Goal: Information Seeking & Learning: Check status

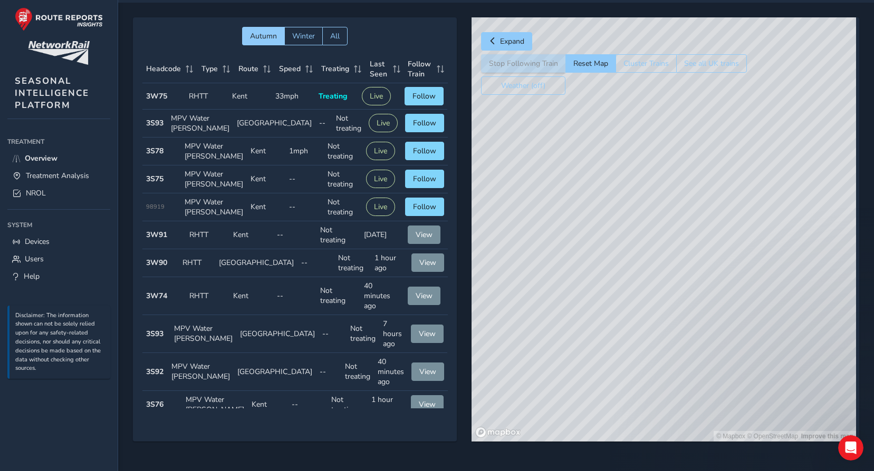
drag, startPoint x: 666, startPoint y: 309, endPoint x: 549, endPoint y: 315, distance: 116.7
click at [549, 315] on div "© Mapbox © OpenStreetMap Improve this map" at bounding box center [663, 229] width 384 height 424
drag, startPoint x: 654, startPoint y: 339, endPoint x: 701, endPoint y: 360, distance: 51.5
click at [701, 360] on div "© Mapbox © OpenStreetMap Improve this map" at bounding box center [663, 229] width 384 height 424
click at [808, 388] on div "© Mapbox © OpenStreetMap Improve this map" at bounding box center [663, 229] width 384 height 424
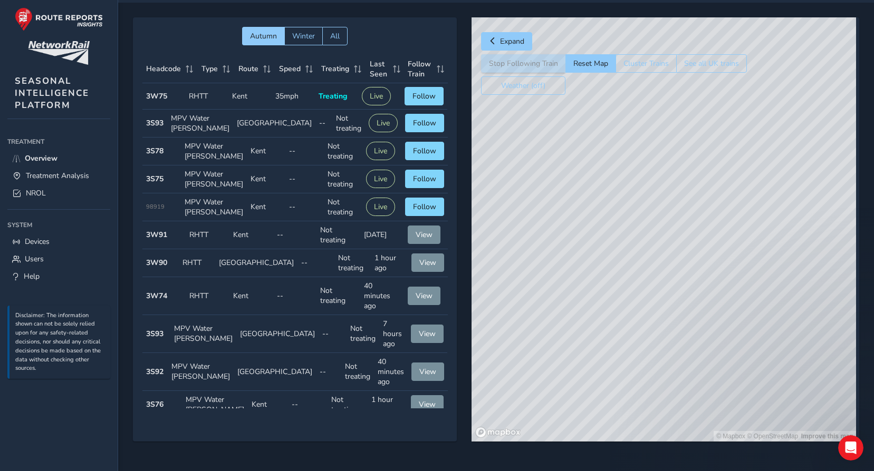
drag, startPoint x: 672, startPoint y: 205, endPoint x: 742, endPoint y: 198, distance: 70.5
click at [734, 226] on div "© Mapbox © OpenStreetMap Improve this map" at bounding box center [663, 229] width 384 height 424
click at [745, 184] on div "© Mapbox © OpenStreetMap Improve this map" at bounding box center [663, 229] width 384 height 424
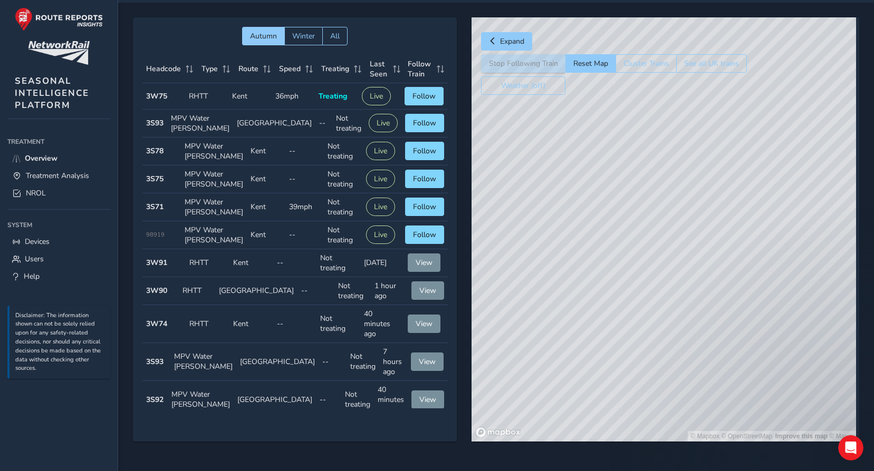
drag, startPoint x: 662, startPoint y: 274, endPoint x: 688, endPoint y: 310, distance: 44.6
click at [690, 314] on div "© Mapbox © OpenStreetMap Improve this map © Maxar" at bounding box center [663, 229] width 384 height 424
drag, startPoint x: 883, startPoint y: 400, endPoint x: 858, endPoint y: 428, distance: 38.1
click at [873, 444] on html "Live Tracking [PERSON_NAME] Colour Scheme: Dark Dim Light Logout Autumn Winter …" at bounding box center [437, 208] width 874 height 471
drag, startPoint x: 867, startPoint y: 409, endPoint x: 883, endPoint y: 417, distance: 17.9
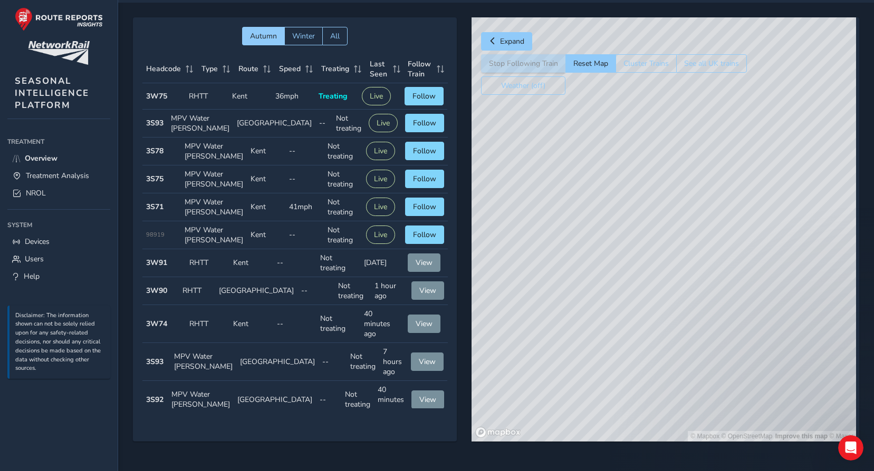
click at [873, 417] on html "Live Tracking [PERSON_NAME] Colour Scheme: Dark Dim Light Logout Autumn Winter …" at bounding box center [437, 208] width 874 height 471
drag, startPoint x: 715, startPoint y: 243, endPoint x: 544, endPoint y: 399, distance: 231.8
click at [536, 418] on div "© Mapbox © OpenStreetMap Improve this map © Maxar" at bounding box center [663, 229] width 384 height 424
drag, startPoint x: 557, startPoint y: 292, endPoint x: 513, endPoint y: 358, distance: 79.1
click at [514, 358] on div "© Mapbox © OpenStreetMap Improve this map © Maxar" at bounding box center [663, 229] width 384 height 424
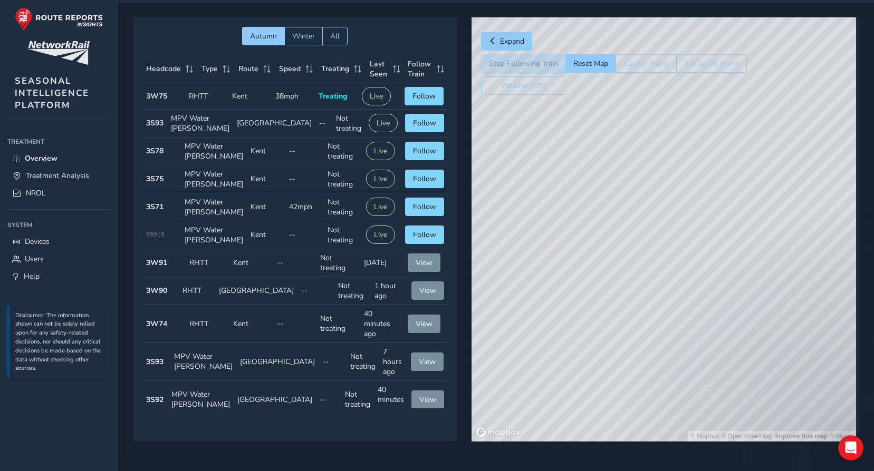
drag, startPoint x: 719, startPoint y: 371, endPoint x: 588, endPoint y: 331, distance: 136.4
click at [588, 331] on div "© Mapbox © OpenStreetMap Improve this map © Maxar" at bounding box center [663, 229] width 384 height 424
drag, startPoint x: 678, startPoint y: 347, endPoint x: 699, endPoint y: 356, distance: 22.9
click at [699, 356] on div "© Mapbox © OpenStreetMap Improve this map © Maxar" at bounding box center [663, 229] width 384 height 424
click at [423, 212] on span "Follow" at bounding box center [424, 207] width 23 height 10
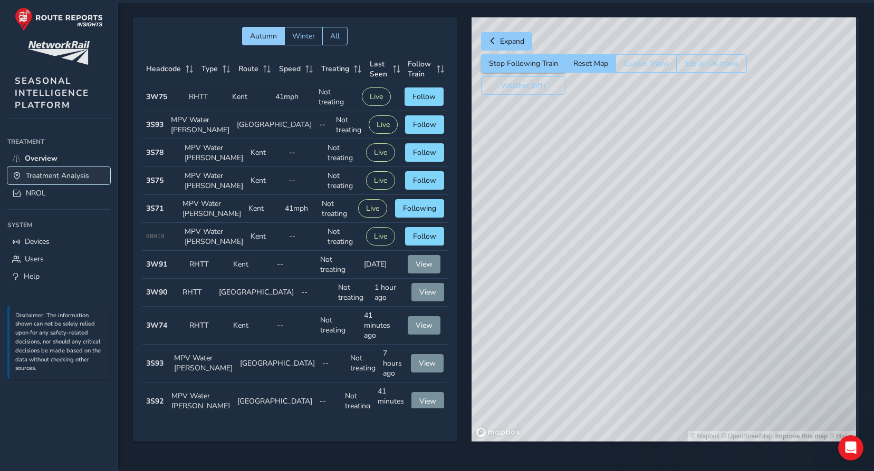
click at [42, 172] on span "Treatment Analysis" at bounding box center [57, 176] width 63 height 10
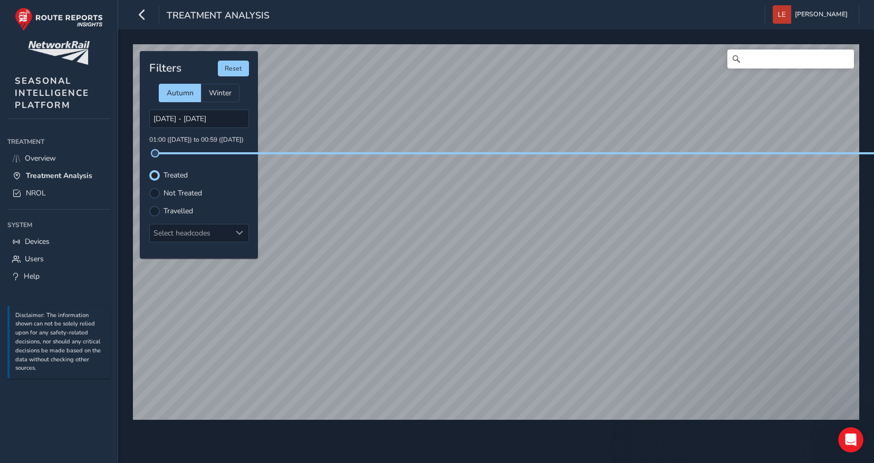
click at [172, 190] on label "Not Treated" at bounding box center [182, 193] width 38 height 7
click at [154, 192] on input "Not Treated" at bounding box center [154, 192] width 0 height 0
click at [166, 212] on label "Travelled" at bounding box center [178, 211] width 30 height 7
click at [154, 210] on input "Travelled" at bounding box center [154, 210] width 0 height 0
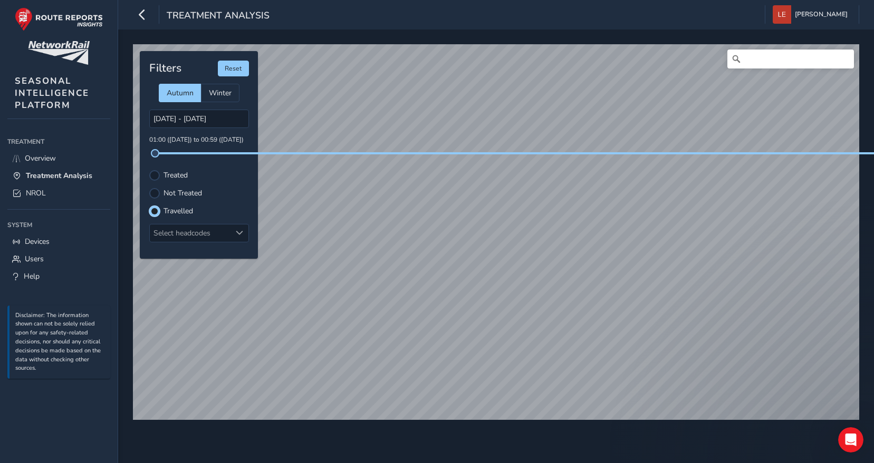
scroll to position [5, 6]
click at [172, 197] on label "Not Treated" at bounding box center [182, 193] width 38 height 7
click at [148, 187] on input "Not Treated" at bounding box center [148, 187] width 0 height 0
click at [176, 169] on div "Filters Reset Autumn Winter [DATE] - [DATE] 01:00 ([DATE]) to 00:59 ([DATE]) Tr…" at bounding box center [199, 155] width 118 height 208
click at [177, 175] on label "Treated" at bounding box center [175, 175] width 24 height 7
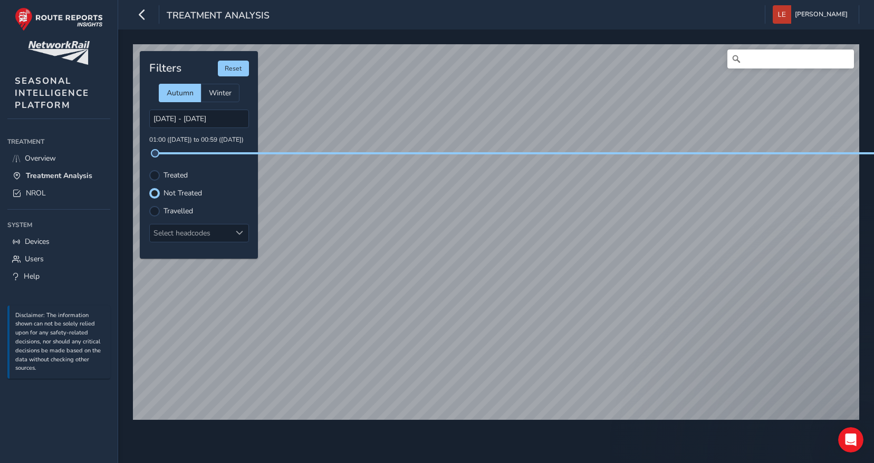
click at [154, 175] on input "Treated" at bounding box center [154, 175] width 0 height 0
click at [182, 195] on label "Not Treated" at bounding box center [182, 193] width 38 height 7
click at [148, 187] on input "Not Treated" at bounding box center [148, 187] width 0 height 0
click at [570, 463] on html "Treatment Analysis [PERSON_NAME] Colour Scheme: Dark Dim Light Logout © Mapbox …" at bounding box center [437, 231] width 874 height 463
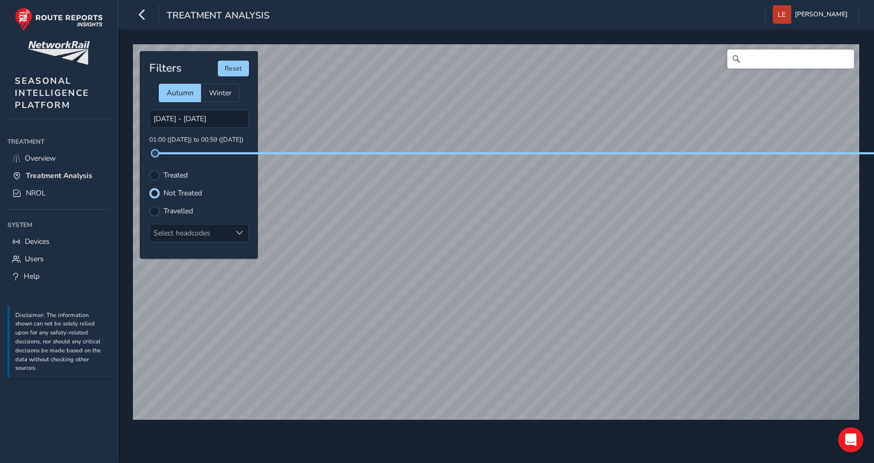
click at [188, 210] on label "Travelled" at bounding box center [178, 211] width 30 height 7
click at [148, 205] on input "Travelled" at bounding box center [148, 205] width 0 height 0
click at [192, 191] on label "Not Treated" at bounding box center [182, 193] width 38 height 7
click at [148, 187] on input "Not Treated" at bounding box center [148, 187] width 0 height 0
click at [185, 217] on div "Filters Reset Autumn Winter [DATE] - [DATE] 01:00 ([DATE]) to 00:59 ([DATE]) Tr…" at bounding box center [199, 155] width 118 height 208
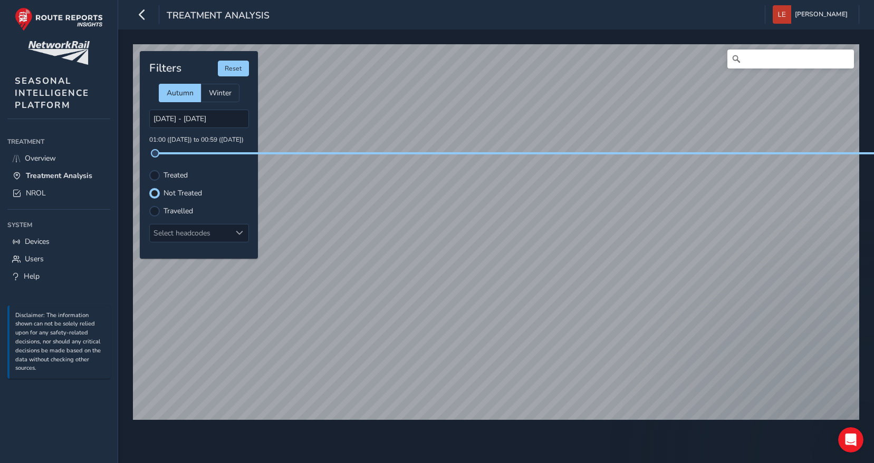
click at [186, 210] on label "Travelled" at bounding box center [178, 211] width 30 height 7
click at [148, 205] on input "Travelled" at bounding box center [148, 205] width 0 height 0
click at [188, 186] on div "Filters Reset Autumn Winter [DATE] - [DATE] 01:00 ([DATE]) to 00:59 ([DATE]) Tr…" at bounding box center [199, 155] width 118 height 208
click at [183, 176] on label "Treated" at bounding box center [175, 175] width 24 height 7
click at [148, 169] on input "Treated" at bounding box center [148, 169] width 0 height 0
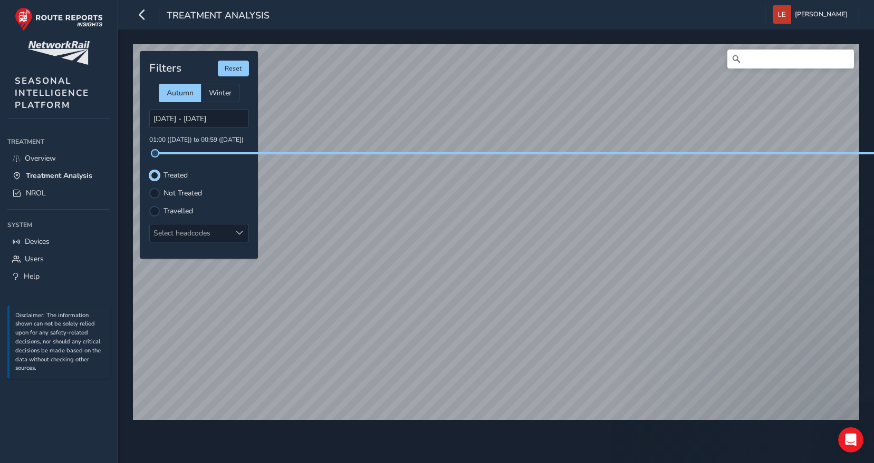
click at [186, 191] on label "Not Treated" at bounding box center [182, 193] width 38 height 7
click at [148, 187] on input "Not Treated" at bounding box center [148, 187] width 0 height 0
click at [185, 213] on label "Travelled" at bounding box center [178, 211] width 30 height 7
click at [148, 205] on input "Travelled" at bounding box center [148, 205] width 0 height 0
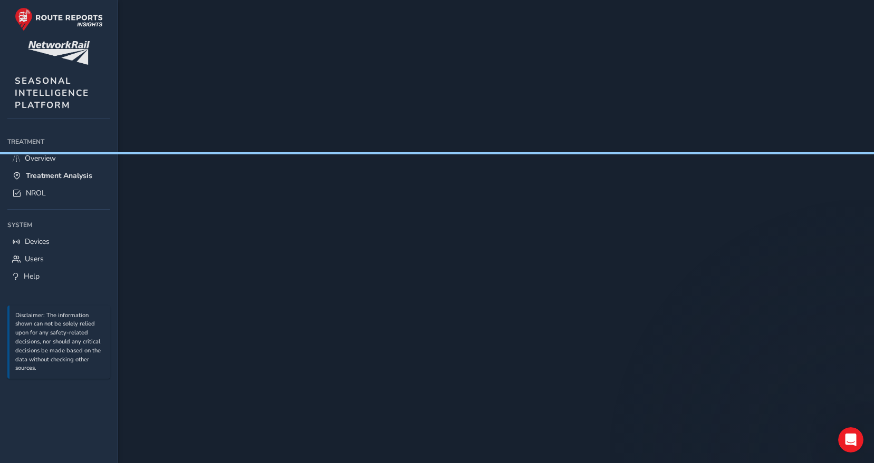
scroll to position [8, 676199]
click at [32, 194] on span "NROL" at bounding box center [36, 193] width 20 height 10
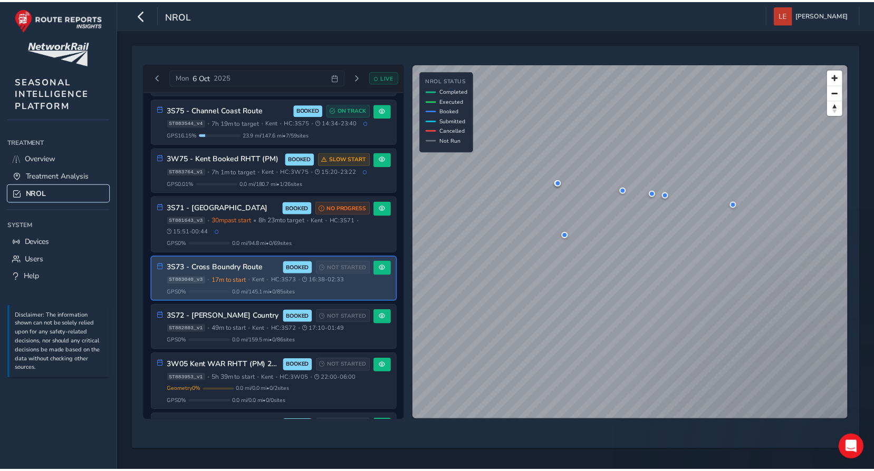
scroll to position [701, 0]
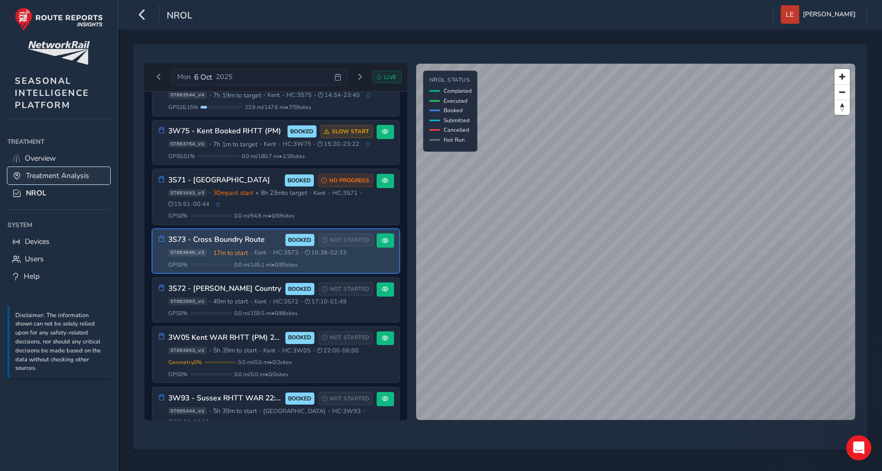
click at [55, 176] on span "Treatment Analysis" at bounding box center [57, 176] width 63 height 10
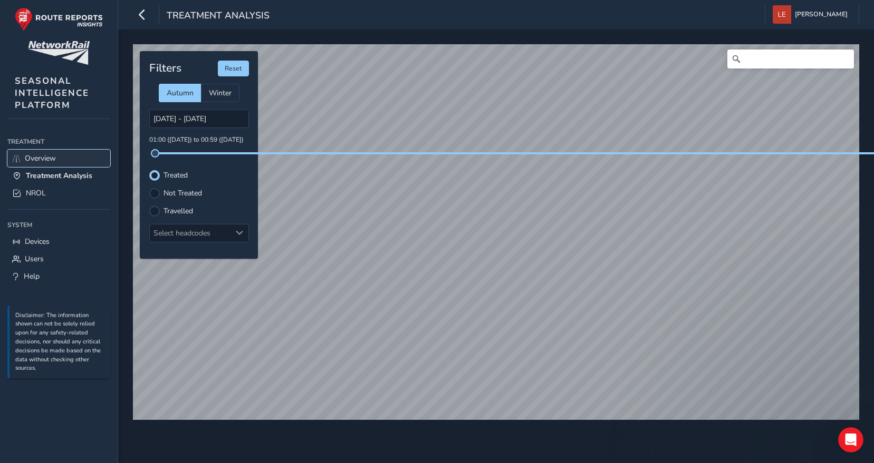
click at [50, 158] on span "Overview" at bounding box center [40, 158] width 31 height 10
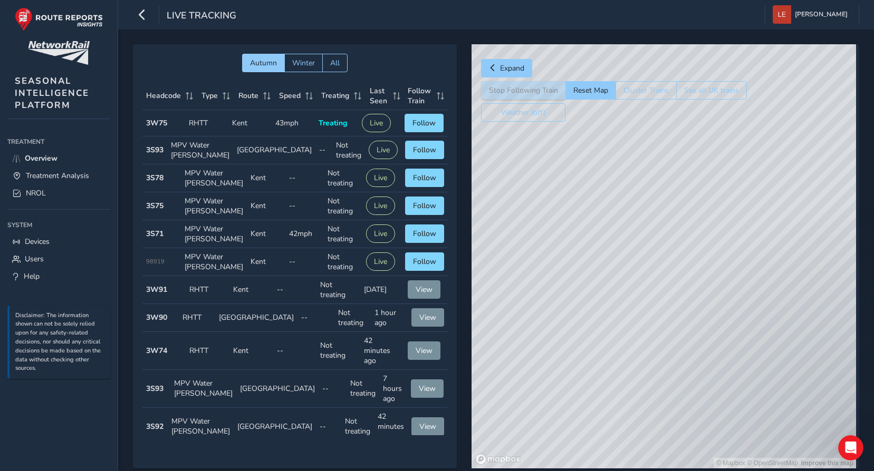
drag, startPoint x: 700, startPoint y: 213, endPoint x: 704, endPoint y: 311, distance: 97.7
click at [704, 311] on div "© Mapbox © OpenStreetMap Improve this map" at bounding box center [663, 256] width 384 height 424
click at [156, 121] on strong "3W75" at bounding box center [156, 123] width 21 height 10
click at [409, 123] on button "Follow" at bounding box center [423, 123] width 39 height 18
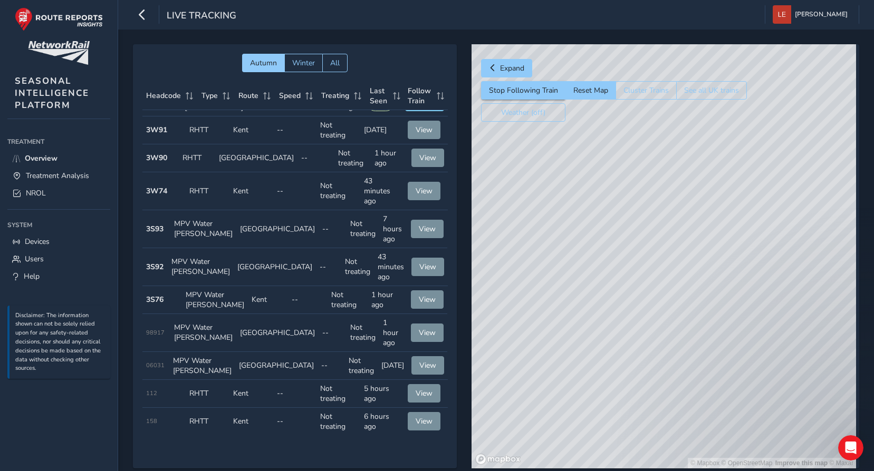
scroll to position [238, 0]
click at [419, 328] on span "View" at bounding box center [427, 333] width 17 height 10
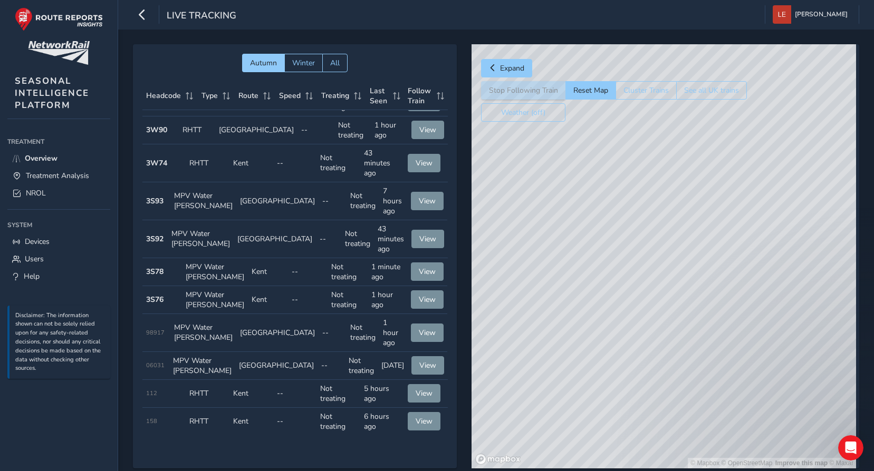
drag, startPoint x: 728, startPoint y: 319, endPoint x: 713, endPoint y: 320, distance: 14.3
click at [790, 324] on div "© Mapbox © OpenStreetMap Improve this map © Maxar" at bounding box center [663, 256] width 384 height 424
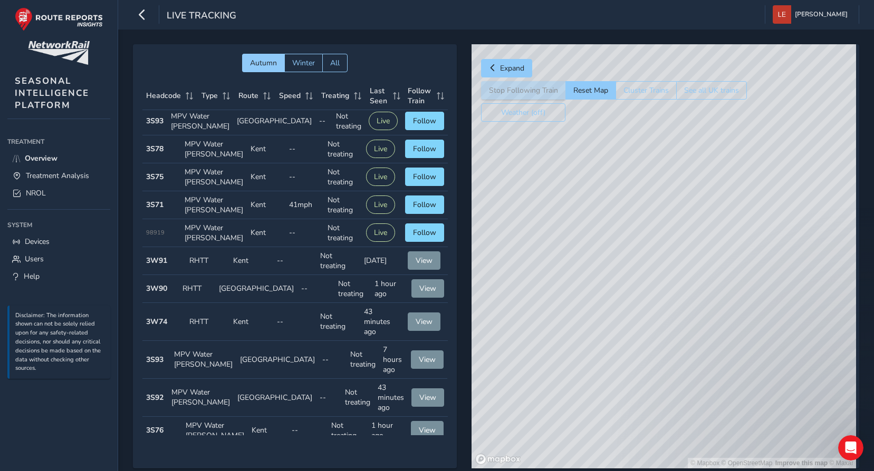
scroll to position [0, 0]
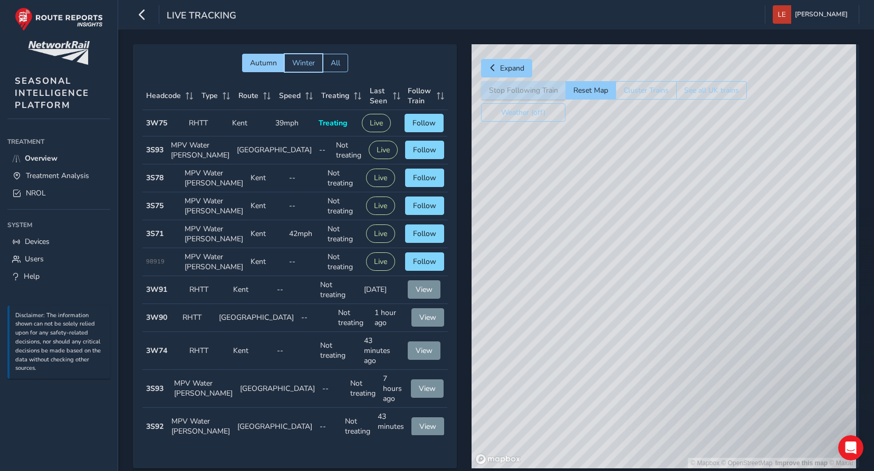
click at [313, 65] on span "Winter" at bounding box center [303, 63] width 23 height 10
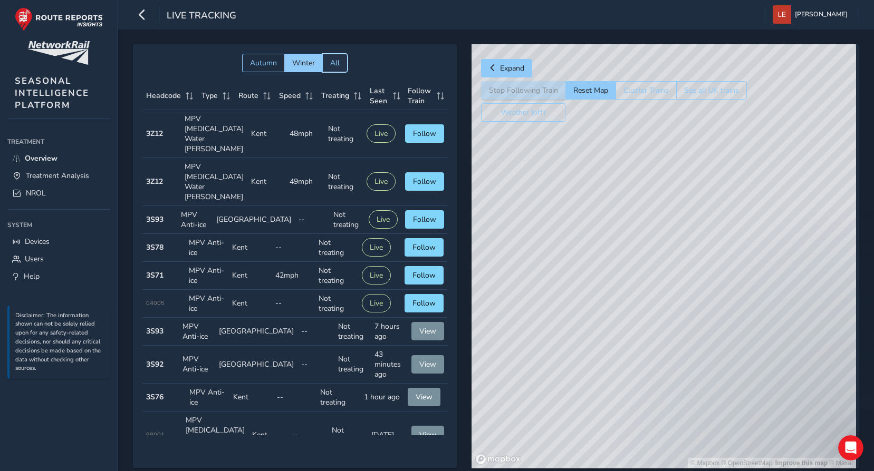
click at [331, 64] on button "All" at bounding box center [334, 63] width 25 height 18
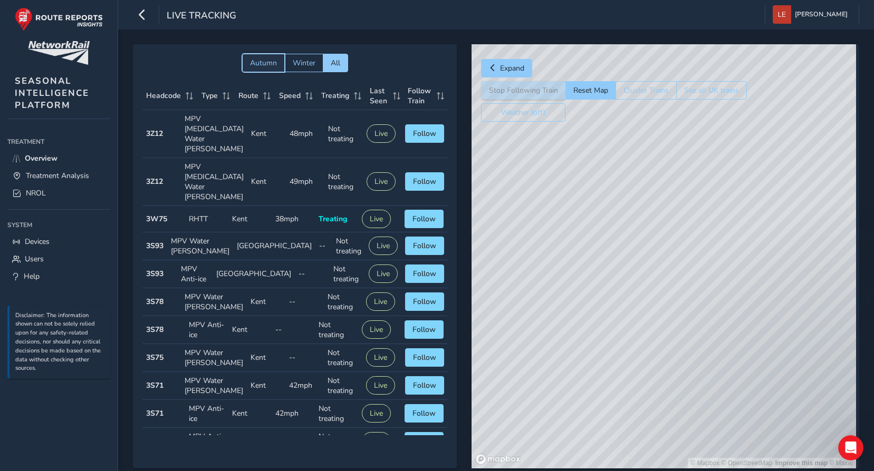
click at [258, 56] on button "Autumn" at bounding box center [263, 63] width 43 height 18
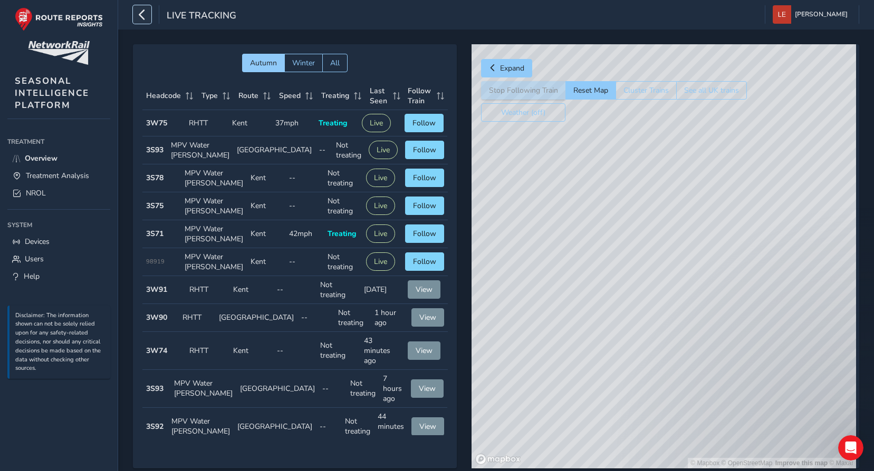
click at [142, 17] on icon "button" at bounding box center [142, 14] width 11 height 18
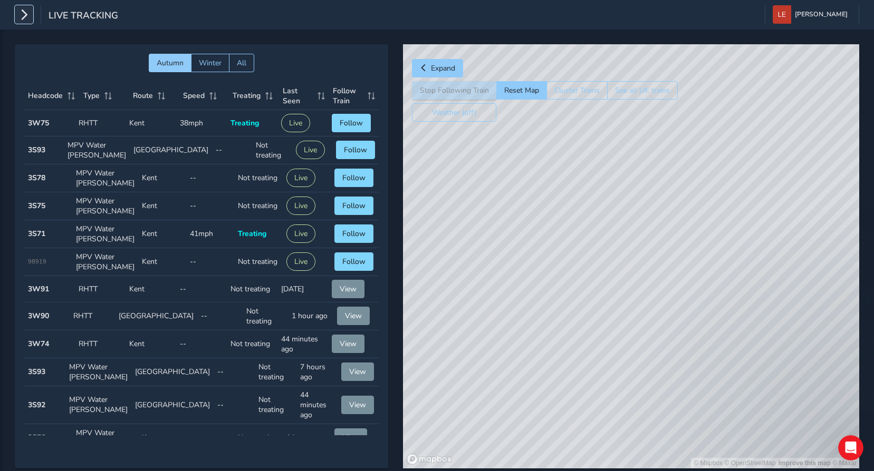
click at [29, 15] on icon "button" at bounding box center [23, 14] width 11 height 18
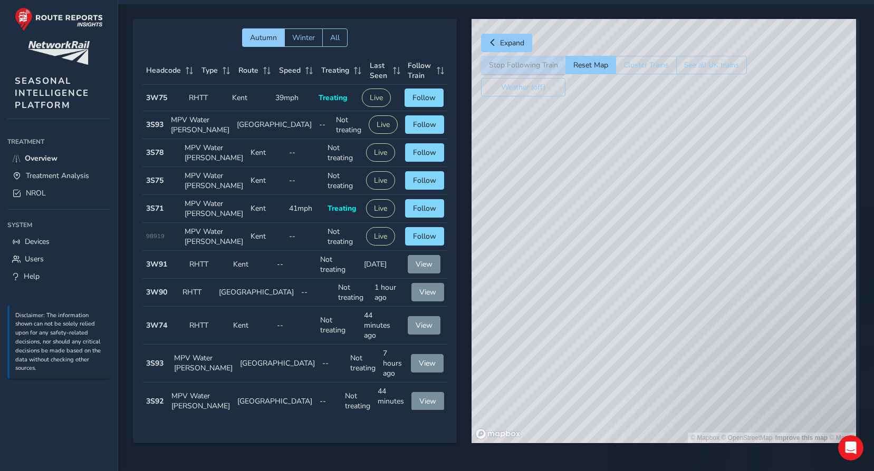
scroll to position [27, 0]
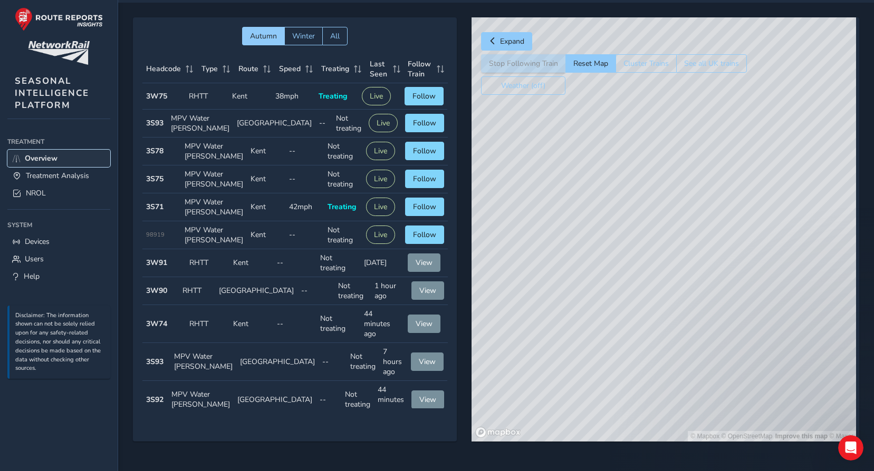
click at [40, 156] on span "Overview" at bounding box center [41, 158] width 33 height 10
click at [42, 172] on span "Treatment Analysis" at bounding box center [57, 176] width 63 height 10
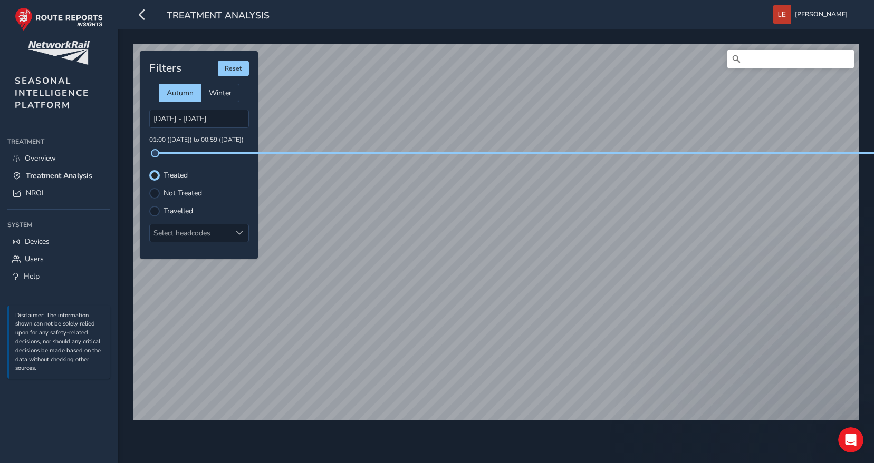
click at [602, 463] on html "Treatment Analysis [PERSON_NAME] Colour Scheme: Dark Dim Light Logout © Mapbox …" at bounding box center [437, 231] width 874 height 463
click at [179, 193] on label "Not Treated" at bounding box center [182, 193] width 38 height 7
click at [154, 192] on input "Not Treated" at bounding box center [154, 192] width 0 height 0
click at [539, 455] on div "© Mapbox © OpenStreetMap Improve this map Filters Reset Autumn Winter [DATE] - …" at bounding box center [496, 247] width 756 height 434
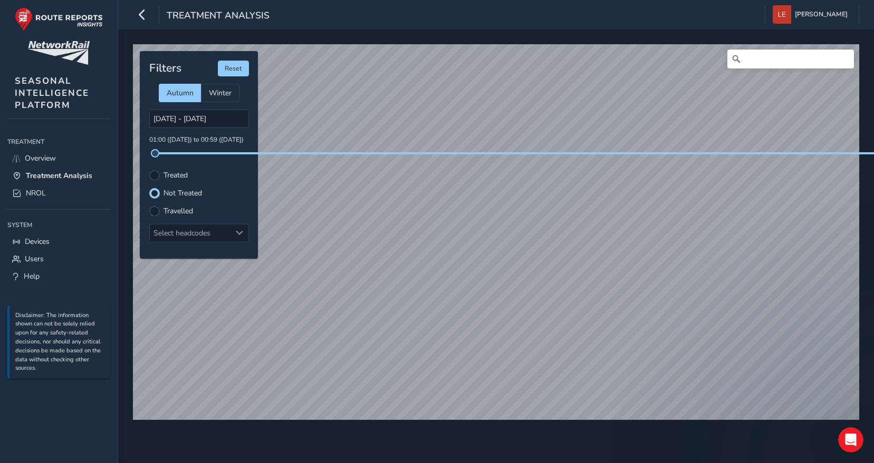
click at [189, 209] on label "Travelled" at bounding box center [178, 211] width 30 height 7
click at [154, 210] on input "Travelled" at bounding box center [154, 210] width 0 height 0
click at [187, 182] on div "Filters Reset Autumn Winter [DATE] - [DATE] 01:00 ([DATE]) to 00:59 ([DATE]) Tr…" at bounding box center [199, 155] width 118 height 208
click at [181, 175] on label "Treated" at bounding box center [175, 175] width 24 height 7
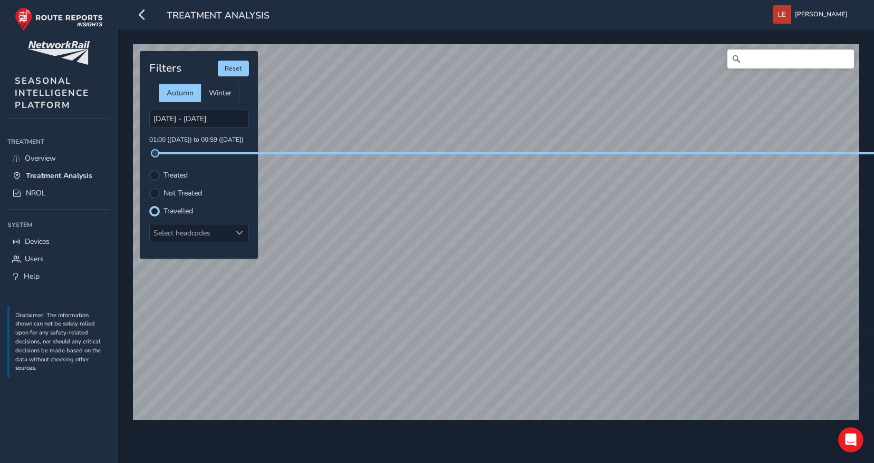
click at [154, 175] on input "Treated" at bounding box center [154, 175] width 0 height 0
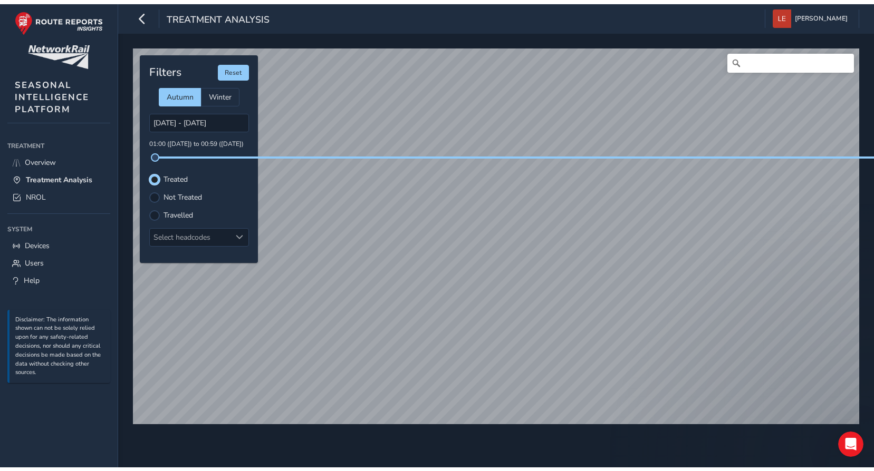
scroll to position [5, 6]
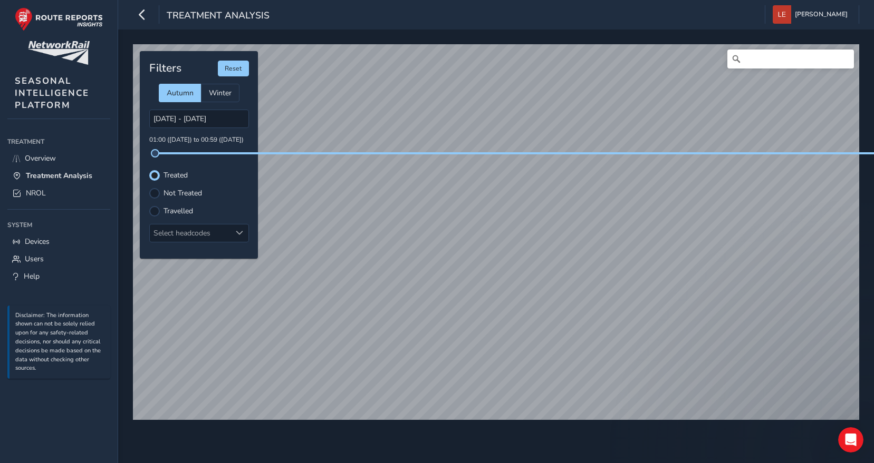
click at [178, 196] on label "Not Treated" at bounding box center [182, 193] width 38 height 7
click at [148, 187] on input "Not Treated" at bounding box center [148, 187] width 0 height 0
click at [167, 208] on label "Travelled" at bounding box center [178, 211] width 30 height 7
click at [148, 205] on input "Travelled" at bounding box center [148, 205] width 0 height 0
click at [229, 159] on div "© Mapbox © OpenStreetMap Improve this map Filters Reset Autumn Winter [DATE] - …" at bounding box center [495, 228] width 733 height 375
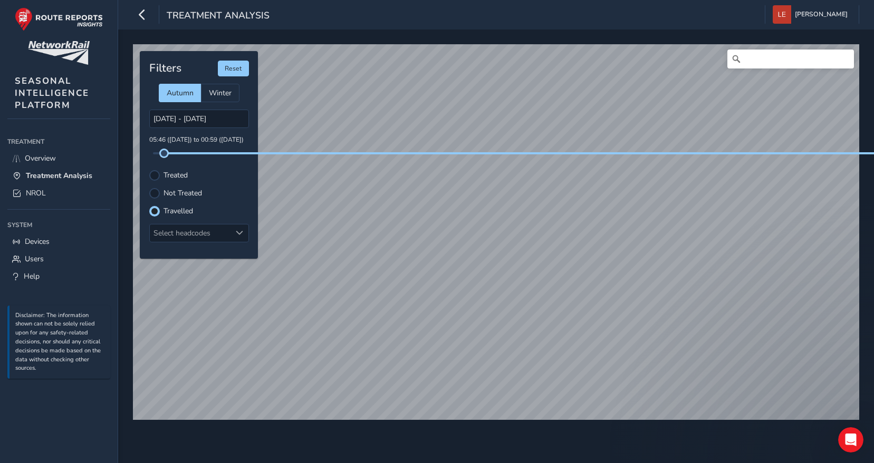
drag, startPoint x: 153, startPoint y: 150, endPoint x: 175, endPoint y: 158, distance: 22.8
click at [175, 158] on div "Filters Reset Autumn Winter [DATE] - [DATE] 05:46 ([DATE]) to 00:59 ([DATE]) Tr…" at bounding box center [199, 155] width 118 height 208
click at [436, 158] on div "© Mapbox © OpenStreetMap Improve this map Filters Reset Autumn Winter [DATE] - …" at bounding box center [495, 228] width 733 height 375
click at [178, 22] on span "Treatment Analysis" at bounding box center [218, 16] width 103 height 15
drag, startPoint x: 156, startPoint y: 16, endPoint x: 150, endPoint y: 15, distance: 6.4
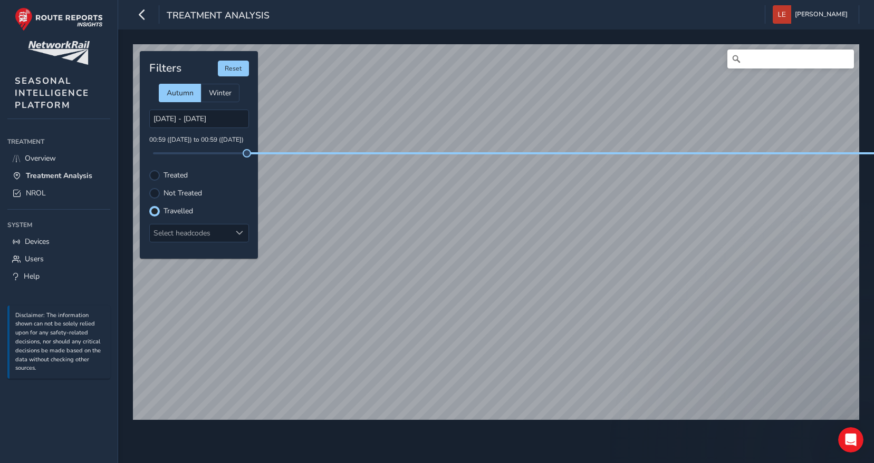
click at [154, 16] on div "Treatment Analysis" at bounding box center [201, 14] width 137 height 18
click at [147, 14] on button "button" at bounding box center [142, 14] width 18 height 18
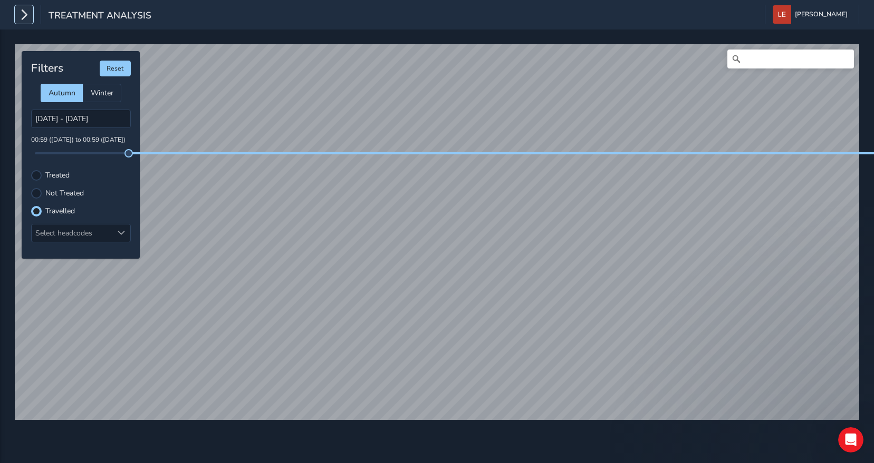
click at [29, 8] on icon "button" at bounding box center [23, 14] width 11 height 18
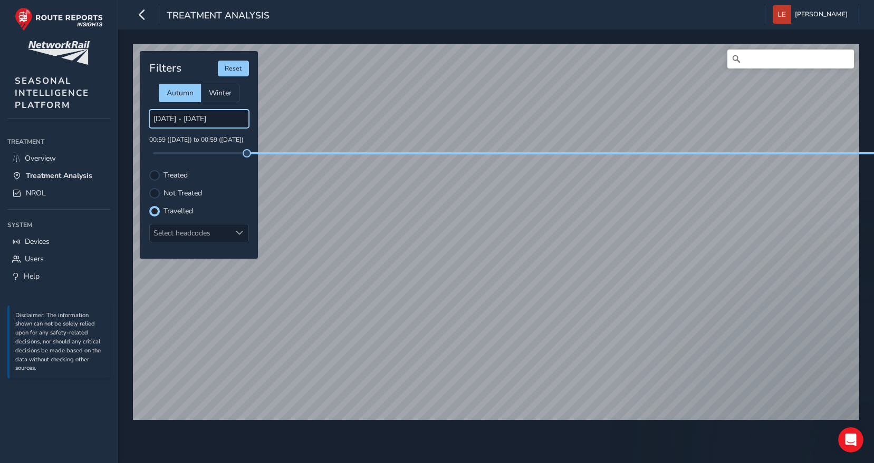
click at [190, 117] on input "[DATE] - [DATE]" at bounding box center [199, 119] width 100 height 18
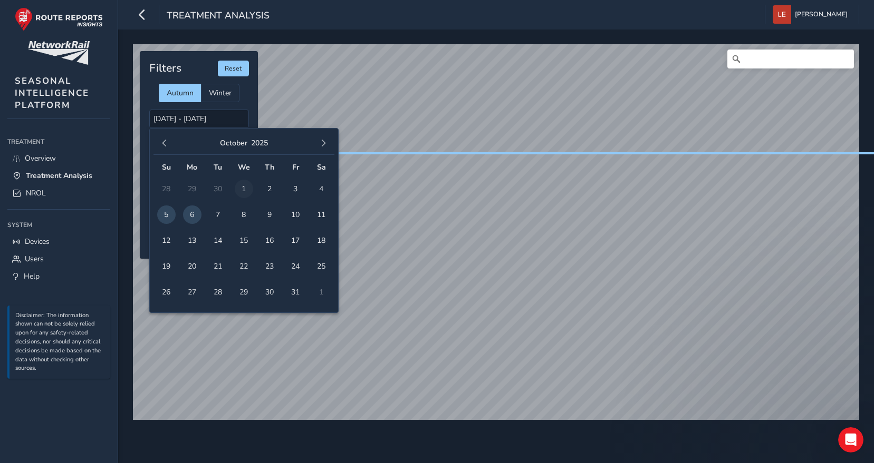
click at [241, 188] on span "1" at bounding box center [244, 189] width 18 height 18
click at [243, 190] on span "1" at bounding box center [244, 189] width 18 height 18
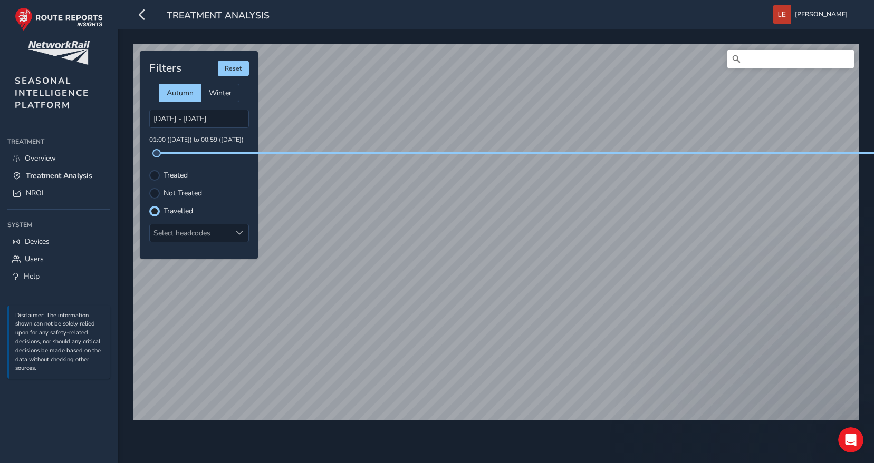
click at [175, 190] on label "Not Treated" at bounding box center [182, 193] width 38 height 7
click at [148, 187] on input "Not Treated" at bounding box center [148, 187] width 0 height 0
click at [175, 177] on label "Treated" at bounding box center [175, 175] width 24 height 7
click at [148, 169] on input "Treated" at bounding box center [148, 169] width 0 height 0
click at [238, 121] on input "[DATE] - [DATE]" at bounding box center [199, 119] width 100 height 18
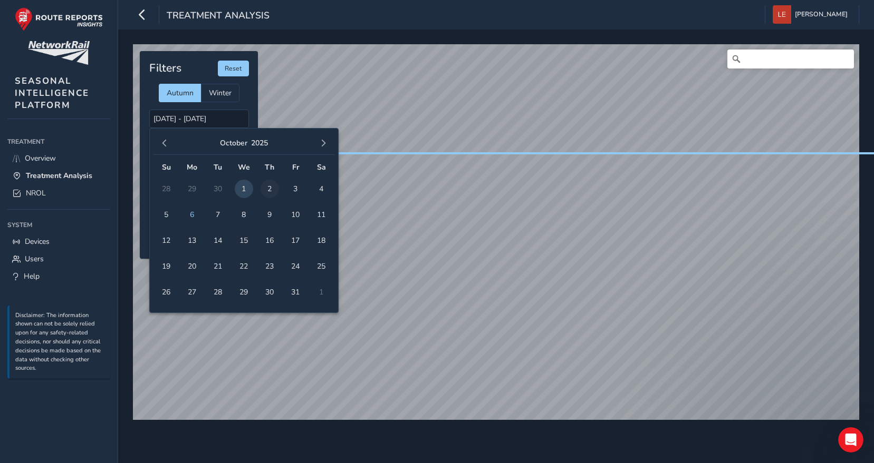
click at [268, 184] on span "2" at bounding box center [269, 189] width 18 height 18
click at [268, 189] on span "2" at bounding box center [269, 189] width 18 height 18
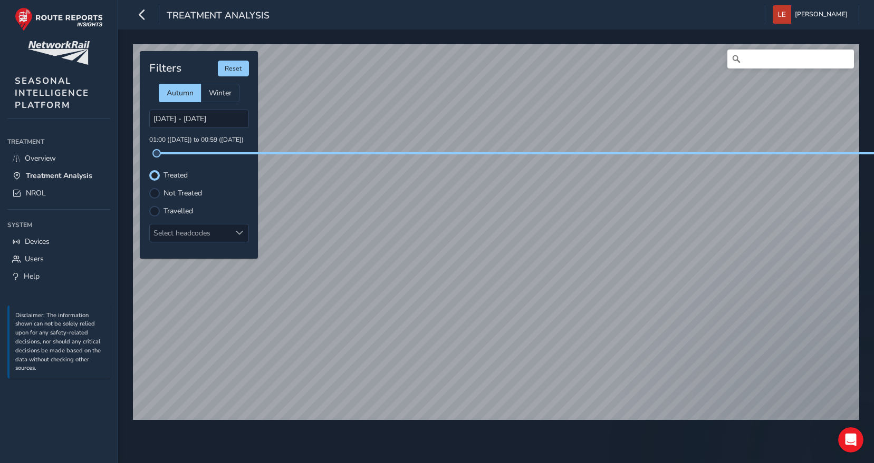
click at [170, 192] on label "Not Treated" at bounding box center [182, 193] width 38 height 7
click at [148, 187] on input "Not Treated" at bounding box center [148, 187] width 0 height 0
click at [173, 176] on label "Treated" at bounding box center [175, 175] width 24 height 7
click at [148, 169] on input "Treated" at bounding box center [148, 169] width 0 height 0
click at [185, 208] on label "Travelled" at bounding box center [178, 211] width 30 height 7
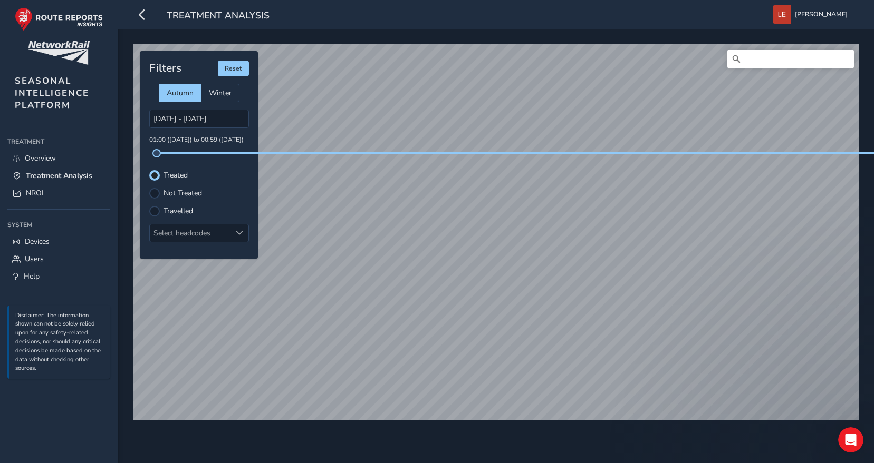
click at [148, 205] on input "Travelled" at bounding box center [148, 205] width 0 height 0
click at [192, 173] on div "Treated" at bounding box center [199, 175] width 100 height 11
click at [183, 174] on label "Treated" at bounding box center [175, 175] width 24 height 7
click at [148, 169] on input "Treated" at bounding box center [148, 169] width 0 height 0
click at [217, 111] on input "[DATE] - [DATE]" at bounding box center [199, 119] width 100 height 18
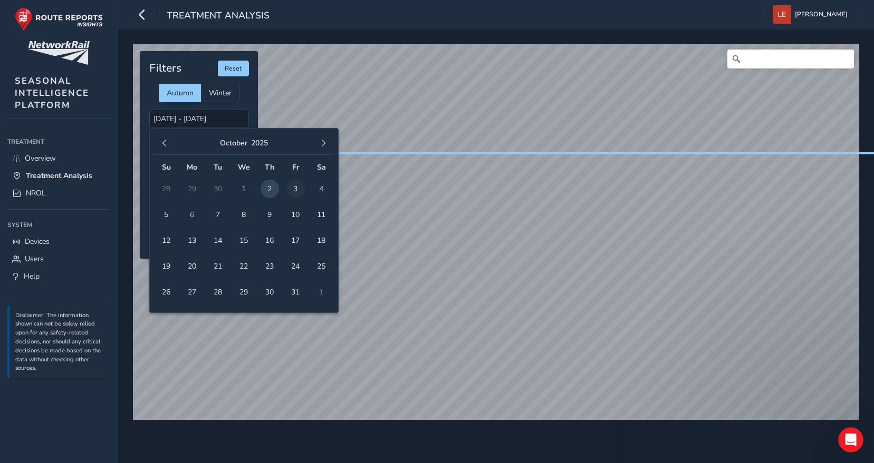
click at [295, 189] on span "3" at bounding box center [295, 189] width 18 height 18
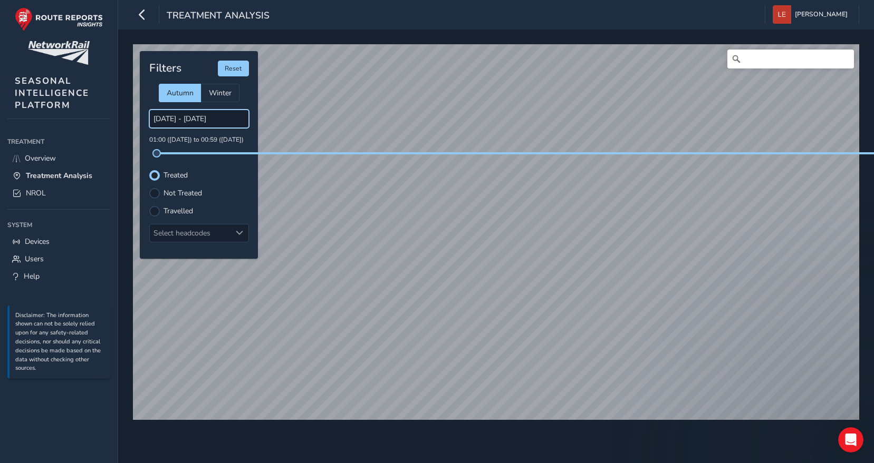
click at [236, 122] on input "[DATE] - [DATE]" at bounding box center [199, 119] width 100 height 18
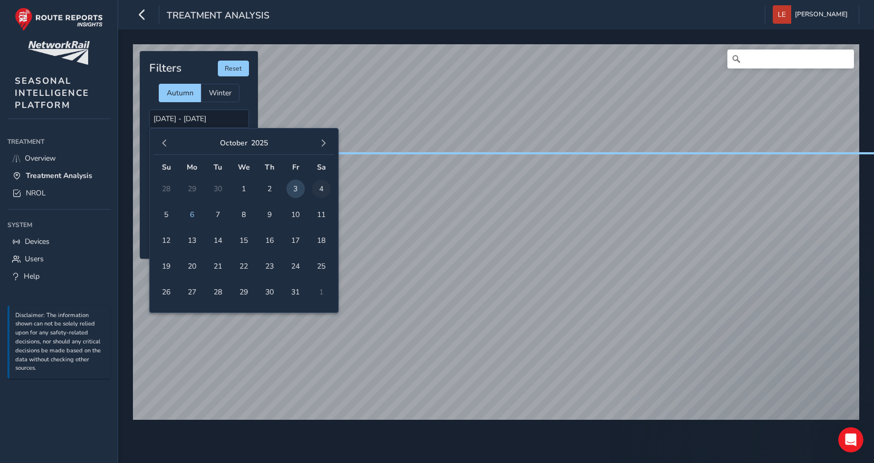
click at [317, 184] on span "4" at bounding box center [321, 189] width 18 height 18
click at [325, 191] on span "4" at bounding box center [321, 189] width 18 height 18
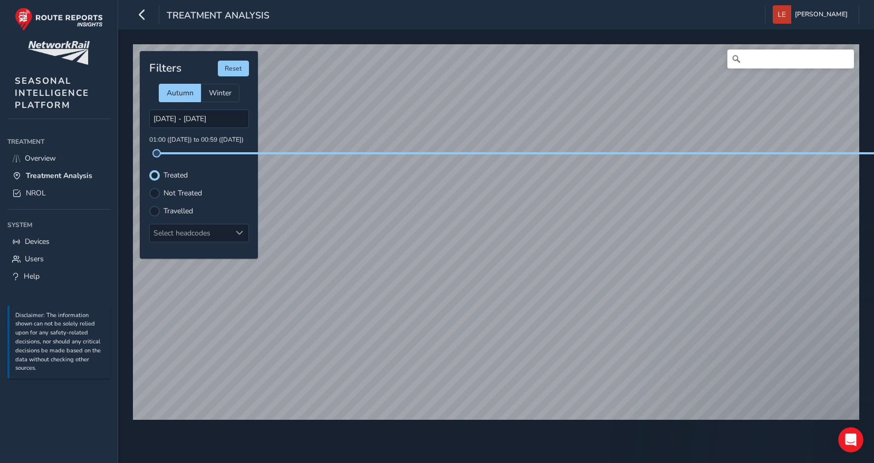
click at [176, 194] on label "Not Treated" at bounding box center [182, 193] width 38 height 7
click at [148, 187] on input "Not Treated" at bounding box center [148, 187] width 0 height 0
click at [169, 209] on label "Travelled" at bounding box center [178, 211] width 30 height 7
click at [148, 205] on input "Travelled" at bounding box center [148, 205] width 0 height 0
click at [167, 178] on label "Treated" at bounding box center [175, 175] width 24 height 7
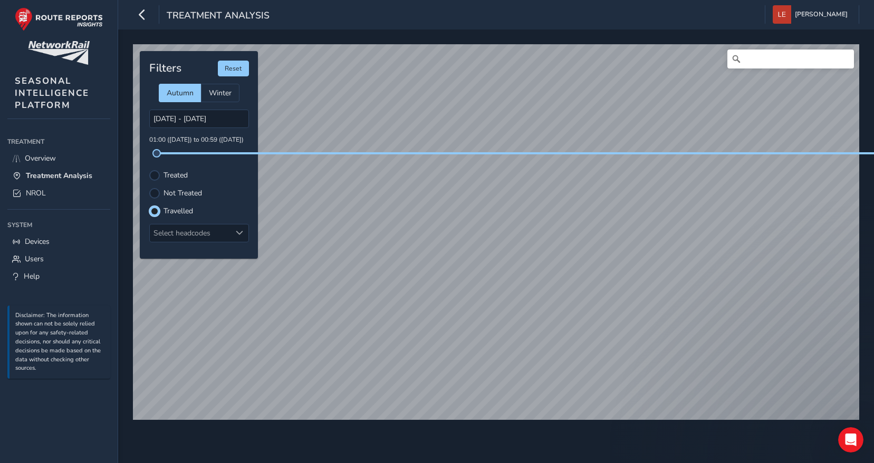
click at [148, 169] on input "Treated" at bounding box center [148, 169] width 0 height 0
click at [214, 132] on div "[DATE] - [DATE] 01:00 ([DATE]) to 00:59 ([DATE])" at bounding box center [199, 132] width 100 height 45
click at [212, 138] on p "01:00 ([DATE]) to 00:59 ([DATE])" at bounding box center [199, 140] width 100 height 9
click at [228, 136] on p "01:00 ([DATE]) to 00:59 ([DATE])" at bounding box center [199, 140] width 100 height 9
click at [229, 137] on p "01:00 ([DATE]) to 00:59 ([DATE])" at bounding box center [199, 140] width 100 height 9
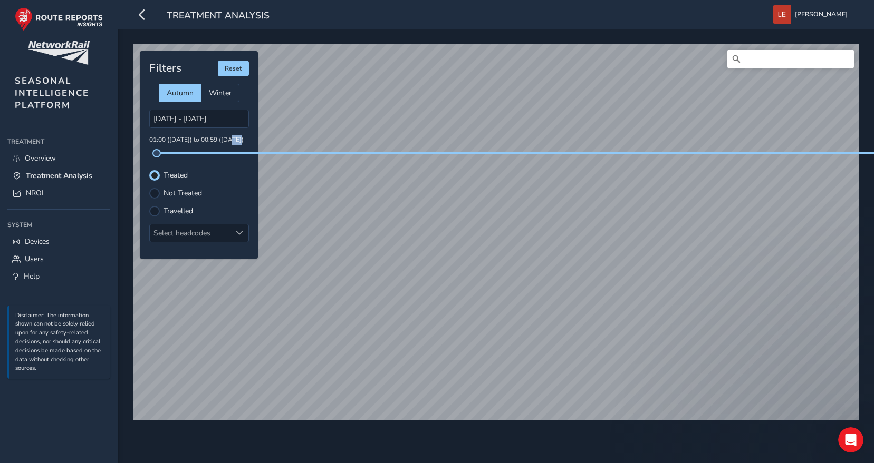
click at [229, 138] on p "01:00 ([DATE]) to 00:59 ([DATE])" at bounding box center [199, 140] width 100 height 9
drag, startPoint x: 229, startPoint y: 138, endPoint x: 179, endPoint y: 135, distance: 50.7
click at [179, 136] on p "01:00 ([DATE]) to 00:59 ([DATE])" at bounding box center [199, 140] width 100 height 9
click at [173, 183] on div "Filters Reset Autumn Winter [DATE] - [DATE] 01:00 ([DATE]) to 00:59 ([DATE]) Tr…" at bounding box center [199, 155] width 118 height 208
click at [177, 172] on label "Treated" at bounding box center [175, 175] width 24 height 7
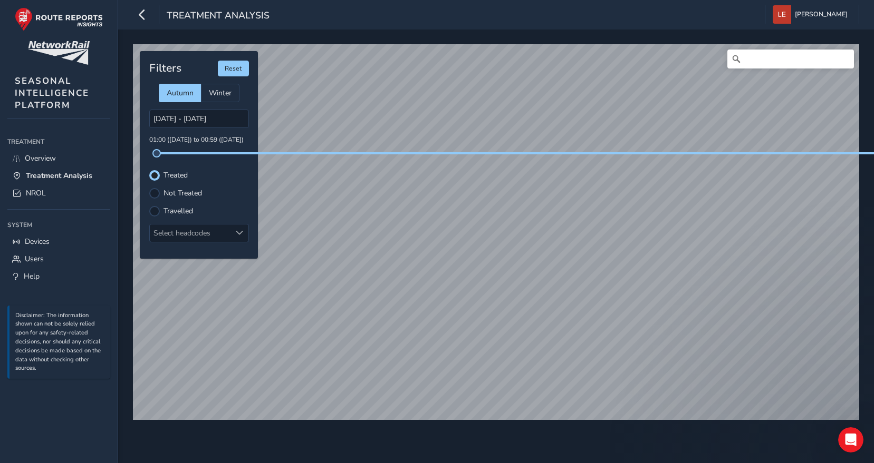
click at [148, 169] on input "Treated" at bounding box center [148, 169] width 0 height 0
click at [192, 141] on p "01:00 ([DATE]) to 00:59 ([DATE])" at bounding box center [199, 140] width 100 height 9
click at [187, 139] on p "01:00 ([DATE]) to 00:59 ([DATE])" at bounding box center [199, 140] width 100 height 9
click at [220, 134] on div "[DATE] - [DATE] 01:00 ([DATE]) to 00:59 ([DATE])" at bounding box center [199, 132] width 100 height 45
click at [229, 115] on input "[DATE] - [DATE]" at bounding box center [199, 119] width 100 height 18
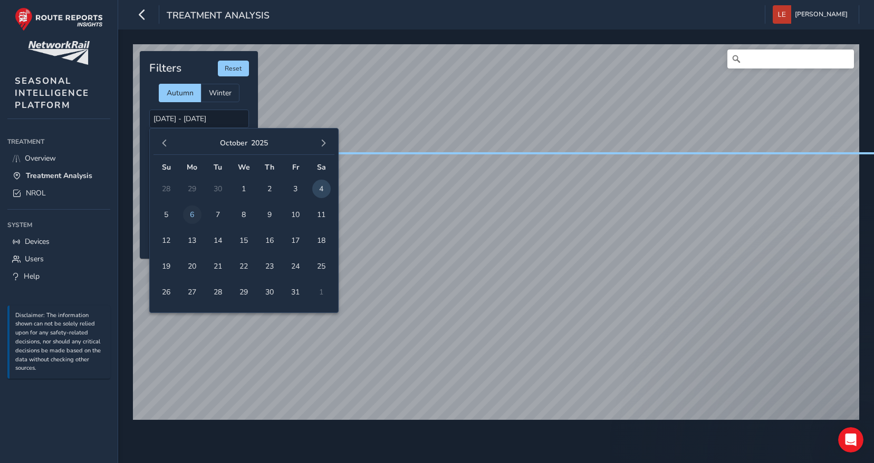
click at [189, 211] on span "6" at bounding box center [192, 215] width 18 height 18
click at [165, 215] on span "5" at bounding box center [166, 215] width 18 height 18
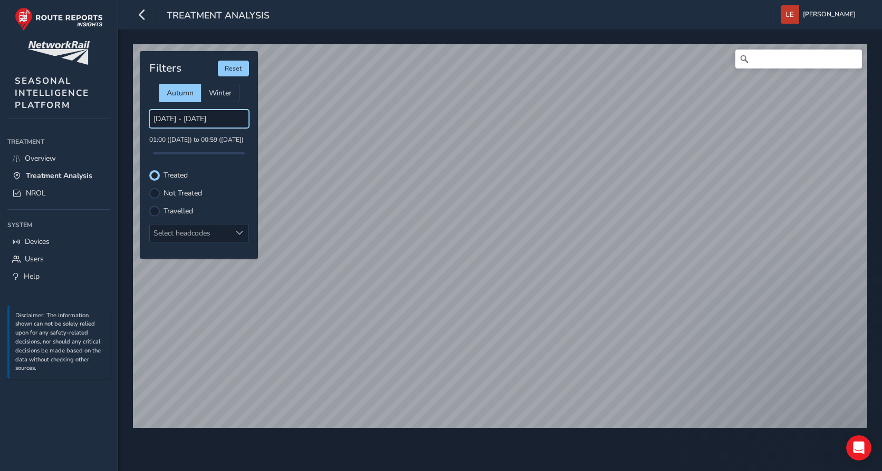
click at [205, 117] on input "[DATE] - [DATE]" at bounding box center [199, 119] width 100 height 18
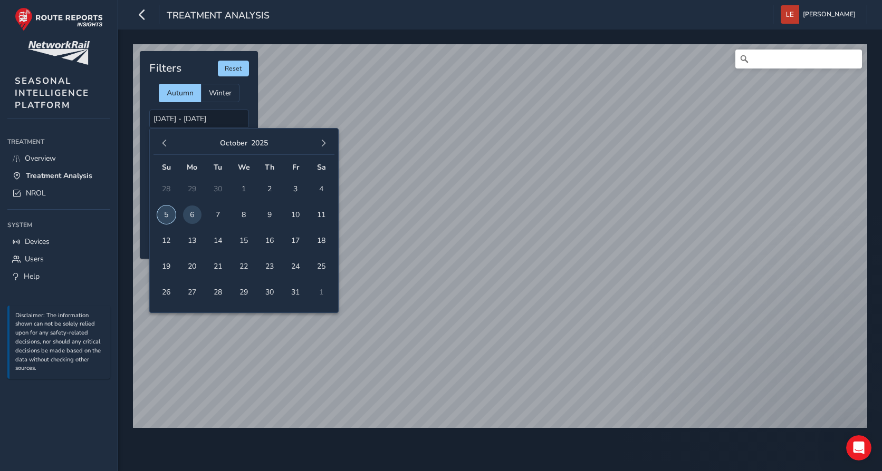
click at [163, 212] on span "5" at bounding box center [166, 215] width 18 height 18
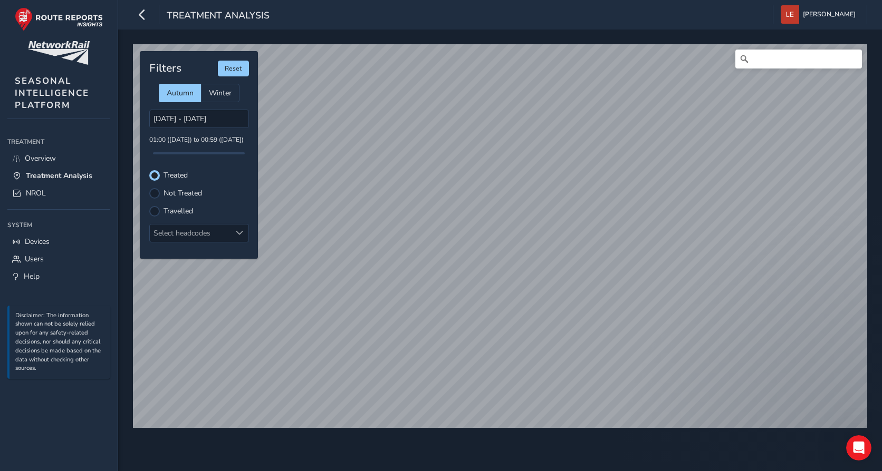
click at [179, 136] on p "01:00 ([DATE]) to 00:59 ([DATE])" at bounding box center [199, 140] width 100 height 9
click at [238, 71] on button "Reset" at bounding box center [233, 69] width 31 height 16
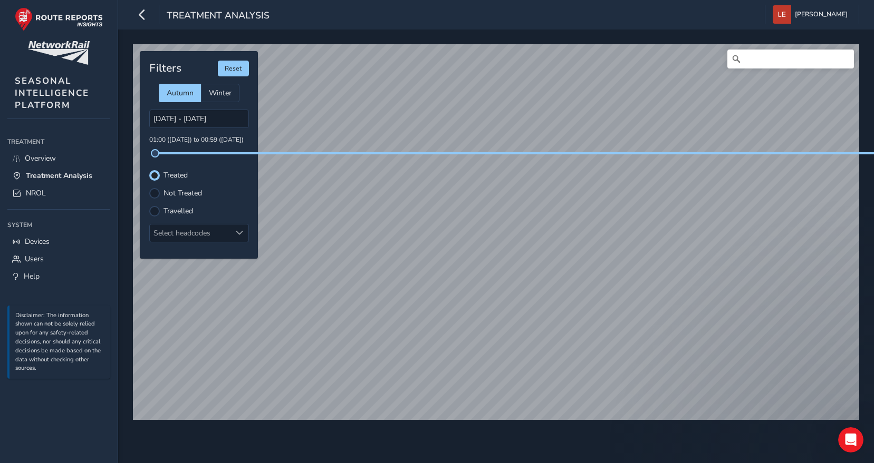
click at [181, 177] on label "Treated" at bounding box center [175, 175] width 24 height 7
click at [148, 169] on input "Treated" at bounding box center [148, 169] width 0 height 0
click at [183, 119] on input "[DATE] - [DATE]" at bounding box center [199, 119] width 100 height 18
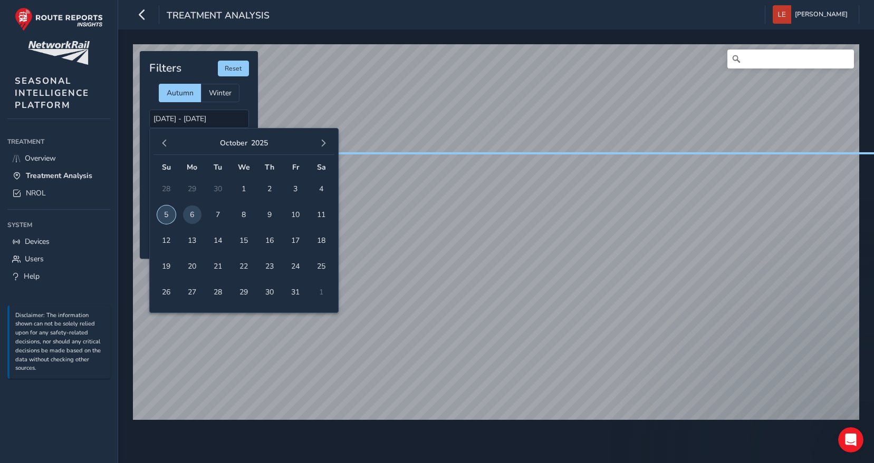
click at [165, 214] on span "5" at bounding box center [166, 215] width 18 height 18
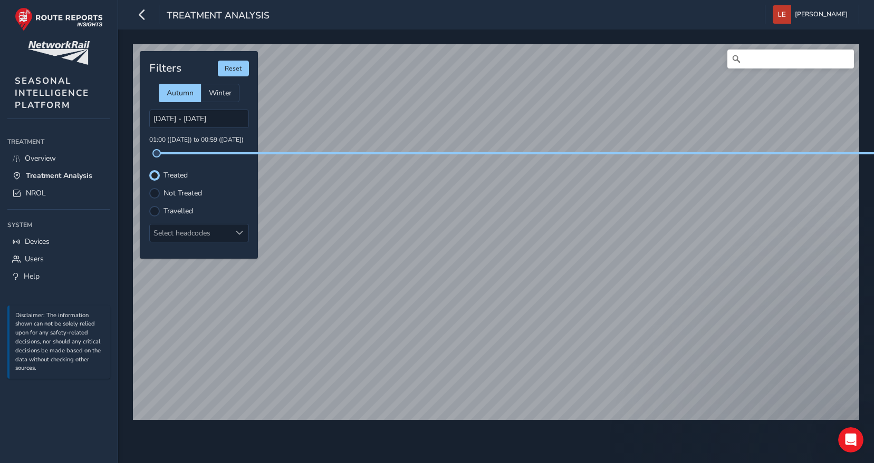
click at [177, 192] on label "Not Treated" at bounding box center [182, 193] width 38 height 7
click at [148, 187] on input "Not Treated" at bounding box center [148, 187] width 0 height 0
click at [163, 172] on label "Treated" at bounding box center [175, 175] width 24 height 7
click at [148, 169] on input "Treated" at bounding box center [148, 169] width 0 height 0
click at [194, 117] on input "[DATE] - [DATE]" at bounding box center [199, 119] width 100 height 18
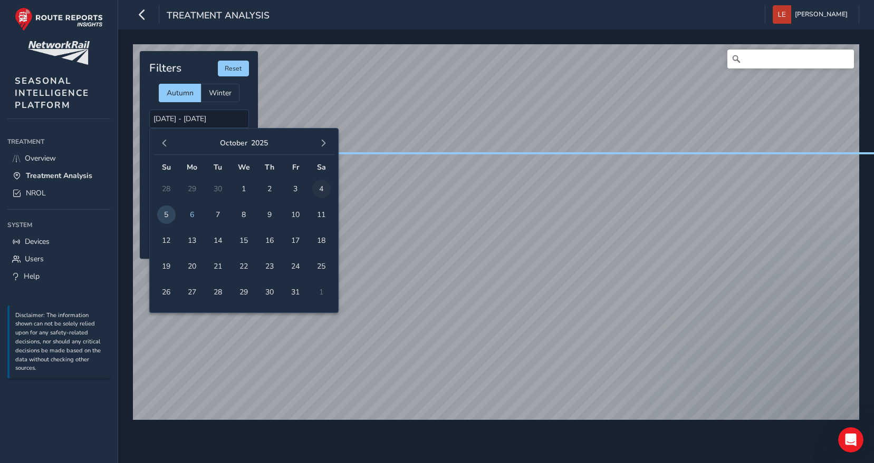
click at [316, 183] on span "4" at bounding box center [321, 189] width 18 height 18
click at [319, 188] on span "4" at bounding box center [321, 189] width 18 height 18
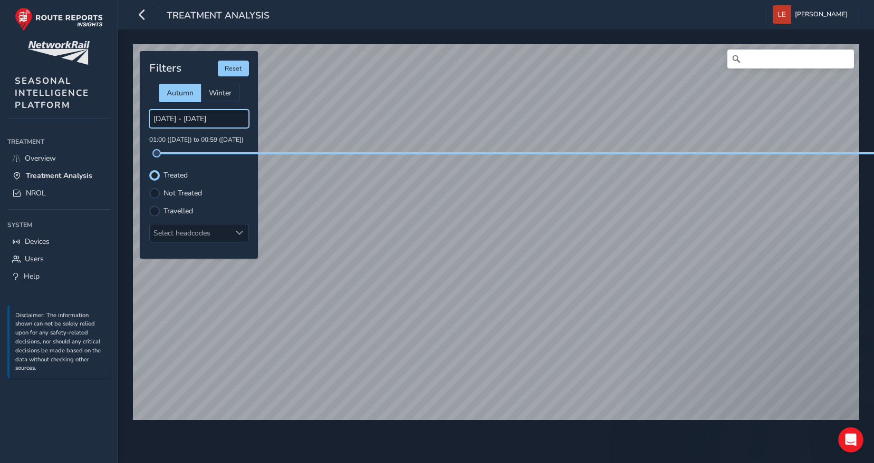
click at [223, 123] on input "[DATE] - [DATE]" at bounding box center [199, 119] width 100 height 18
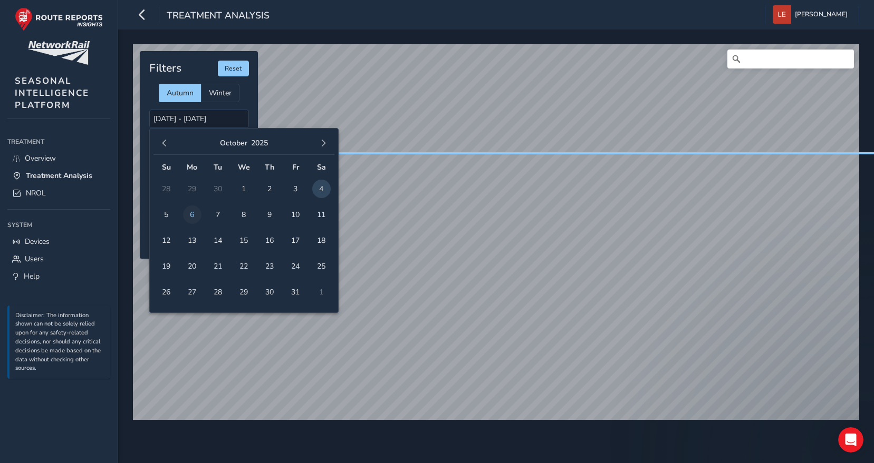
click at [187, 211] on span "6" at bounding box center [192, 215] width 18 height 18
click at [194, 218] on span "6" at bounding box center [192, 215] width 18 height 18
type input "[DATE] - [DATE]"
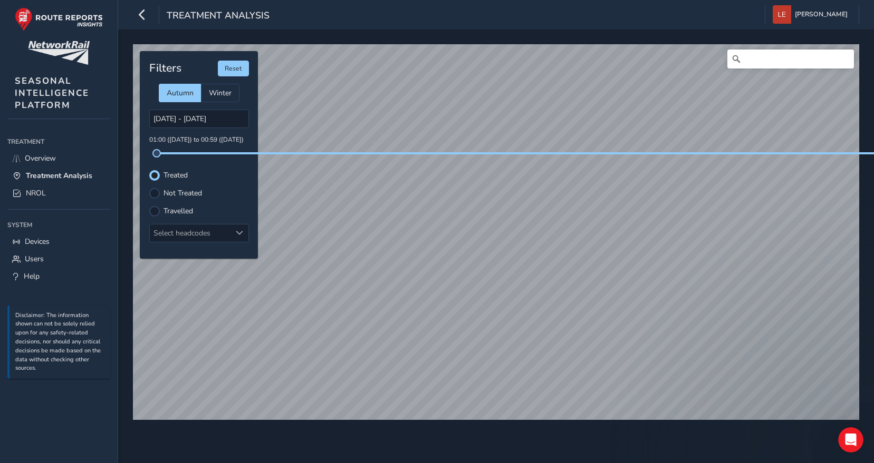
click at [355, 463] on html "Treatment Analysis [PERSON_NAME] Colour Scheme: Dark Dim Light Logout © Mapbox …" at bounding box center [437, 231] width 874 height 463
click at [649, 435] on div "© Mapbox © OpenStreetMap Improve this map Filters Reset Autumn Winter [DATE] - …" at bounding box center [496, 247] width 756 height 434
click at [181, 191] on label "Not Treated" at bounding box center [182, 193] width 38 height 7
click at [148, 187] on input "Not Treated" at bounding box center [148, 187] width 0 height 0
click at [181, 208] on label "Travelled" at bounding box center [178, 211] width 30 height 7
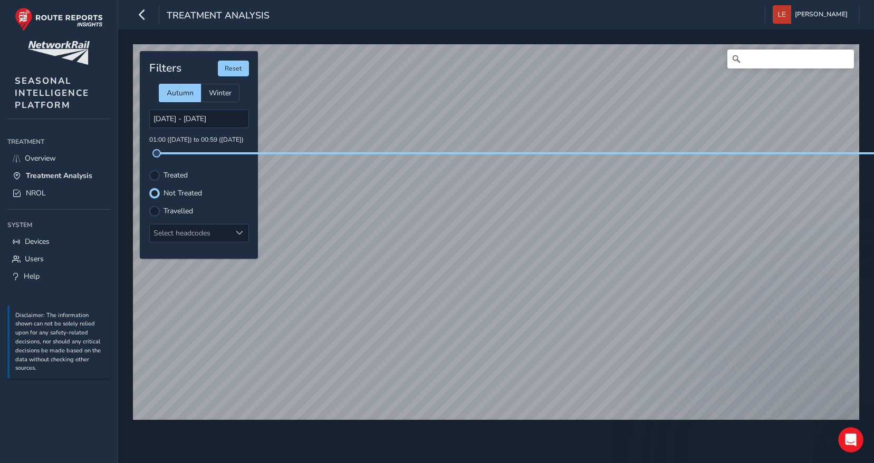
click at [148, 205] on input "Travelled" at bounding box center [148, 205] width 0 height 0
click at [179, 172] on label "Treated" at bounding box center [175, 175] width 24 height 7
click at [148, 169] on input "Treated" at bounding box center [148, 169] width 0 height 0
click at [579, 463] on html "Treatment Analysis [PERSON_NAME] Colour Scheme: Dark Dim Light Logout © Mapbox …" at bounding box center [437, 231] width 874 height 463
click at [474, 452] on div "© Mapbox © OpenStreetMap Improve this map Filters Reset Autumn Winter [DATE] - …" at bounding box center [496, 247] width 756 height 434
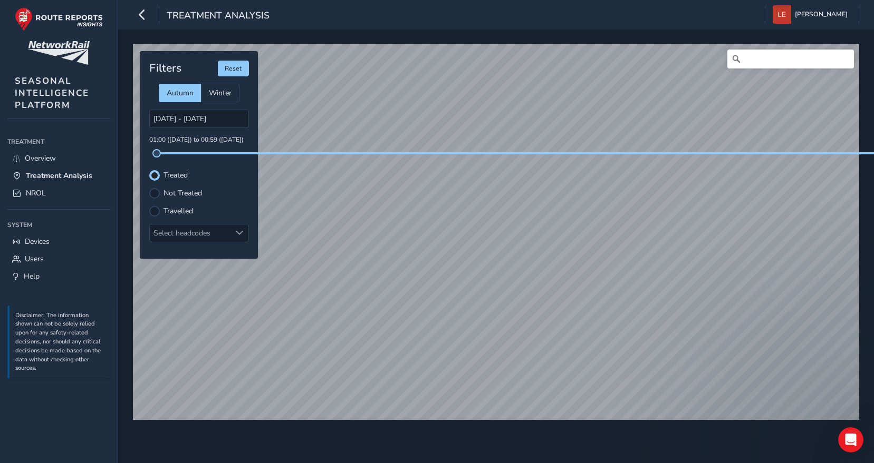
click at [200, 424] on div "© Mapbox © OpenStreetMap Improve this map" at bounding box center [495, 232] width 733 height 383
click at [169, 211] on label "Travelled" at bounding box center [178, 211] width 30 height 7
click at [148, 205] on input "Travelled" at bounding box center [148, 205] width 0 height 0
click at [181, 196] on label "Not Treated" at bounding box center [182, 193] width 38 height 7
click at [148, 187] on input "Not Treated" at bounding box center [148, 187] width 0 height 0
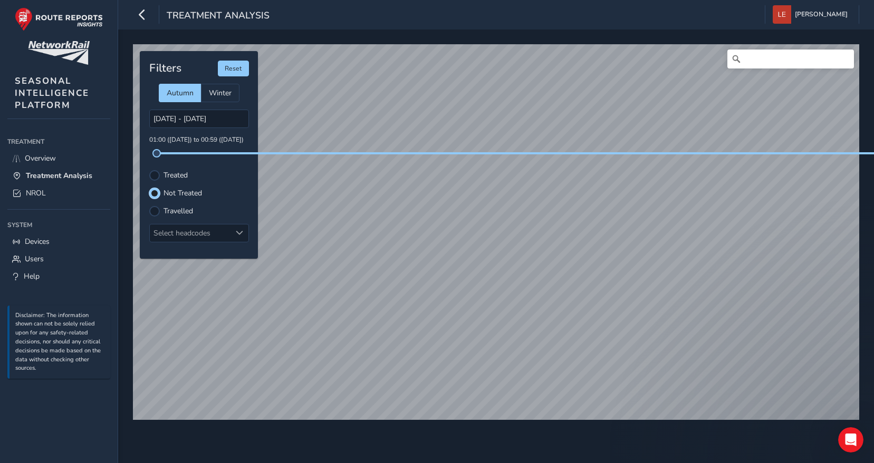
click at [169, 175] on label "Treated" at bounding box center [175, 175] width 24 height 7
click at [148, 169] on input "Treated" at bounding box center [148, 169] width 0 height 0
click at [45, 157] on span "Overview" at bounding box center [40, 158] width 31 height 10
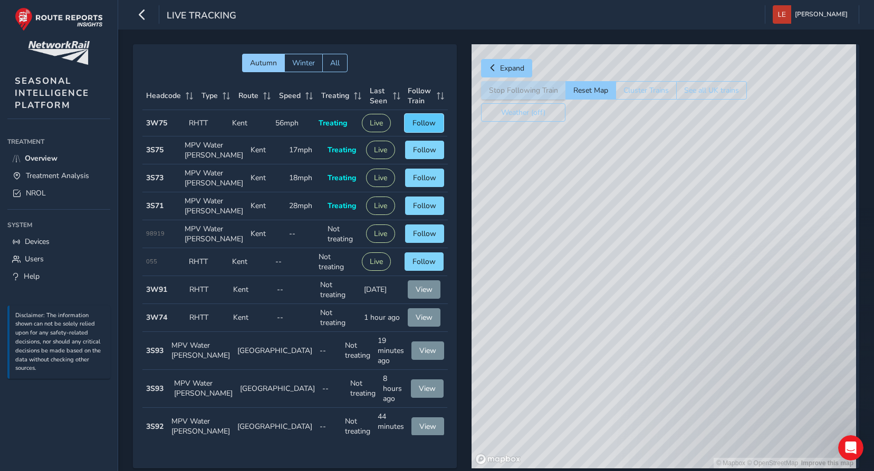
click at [414, 124] on span "Follow" at bounding box center [423, 123] width 23 height 10
click at [669, 220] on div "© Mapbox © OpenStreetMap Improve this map © Maxar" at bounding box center [663, 256] width 384 height 424
click at [726, 266] on div "© Mapbox © OpenStreetMap Improve this map © Maxar" at bounding box center [663, 256] width 384 height 424
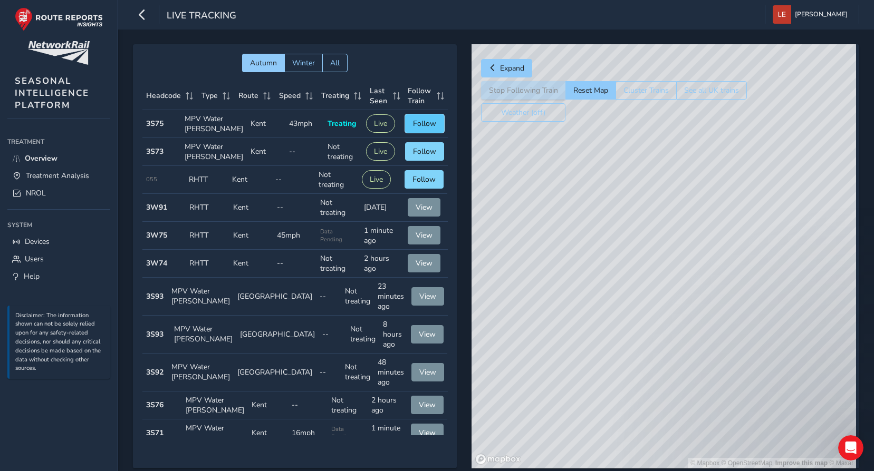
click at [422, 129] on span "Follow" at bounding box center [424, 124] width 23 height 10
click at [670, 225] on div "© Mapbox © OpenStreetMap Improve this map © Maxar" at bounding box center [663, 256] width 384 height 424
click at [670, 231] on div "© Mapbox © OpenStreetMap Improve this map © Maxar" at bounding box center [663, 256] width 384 height 424
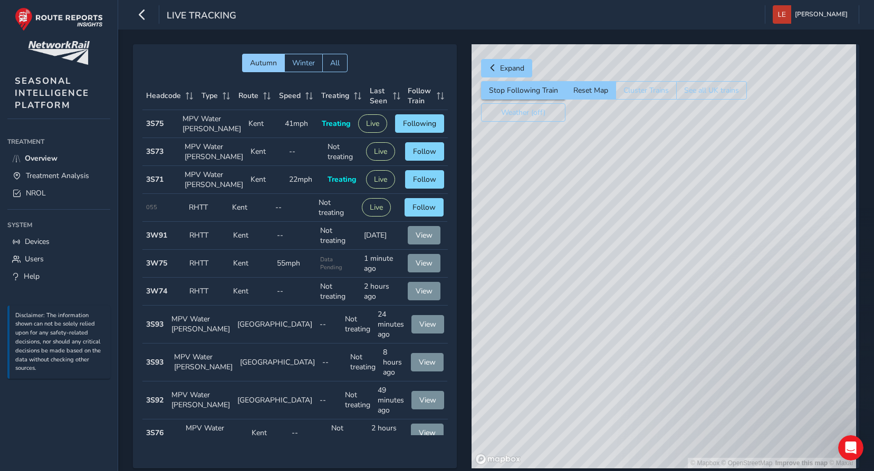
click at [145, 126] on td "Headcode 3S75" at bounding box center [160, 124] width 36 height 28
click at [177, 132] on td "Headcode 3S75" at bounding box center [160, 124] width 36 height 28
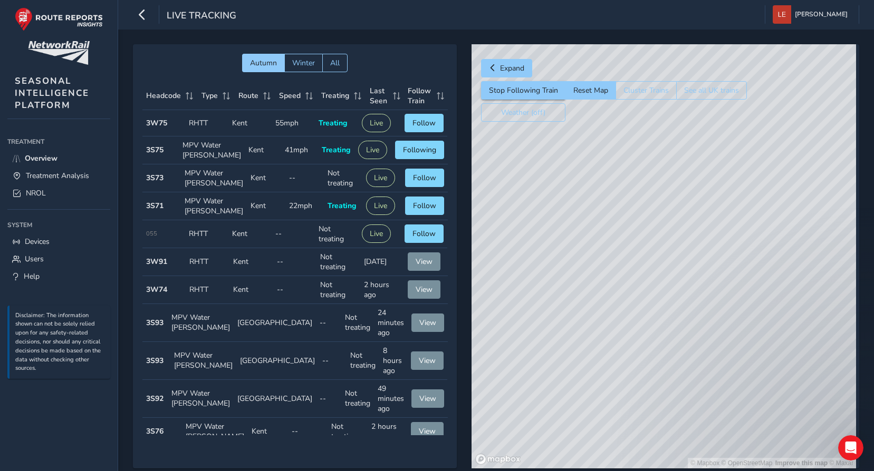
click at [188, 129] on td "Type RHTT" at bounding box center [206, 123] width 43 height 26
click at [206, 125] on td "Type RHTT" at bounding box center [206, 123] width 43 height 26
click at [303, 123] on td "Speed 54mph" at bounding box center [293, 123] width 43 height 26
click at [49, 176] on span "Treatment Analysis" at bounding box center [57, 176] width 63 height 10
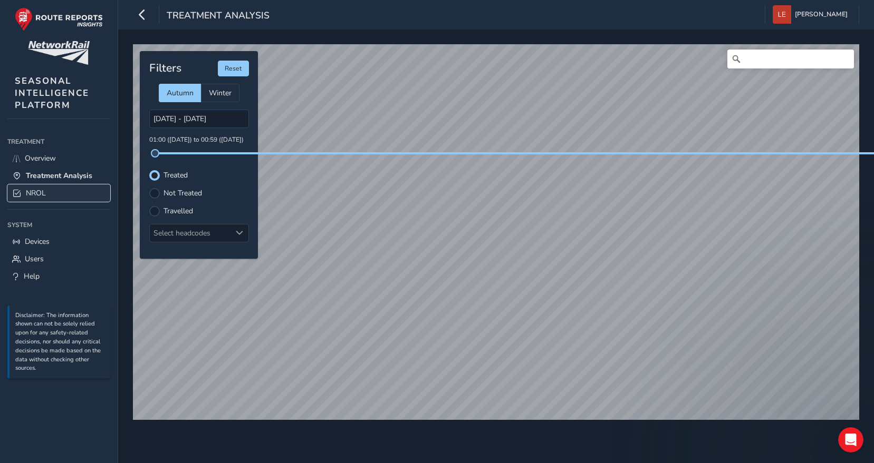
click at [32, 193] on span "NROL" at bounding box center [36, 193] width 20 height 10
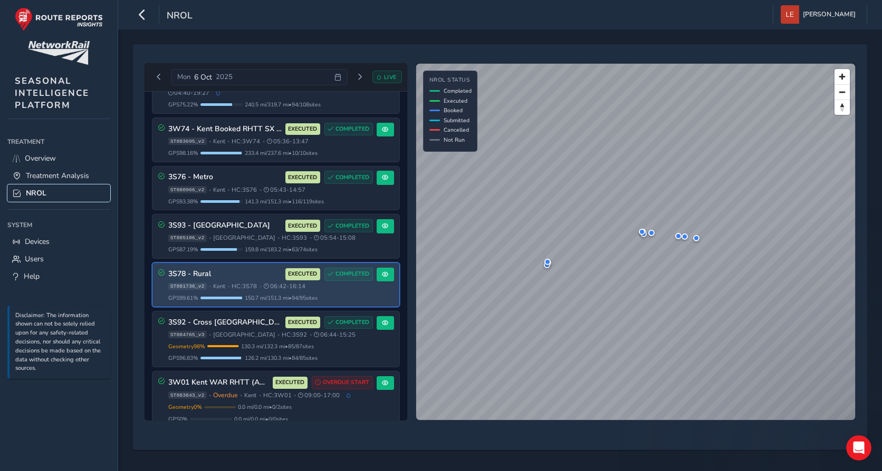
scroll to position [422, 0]
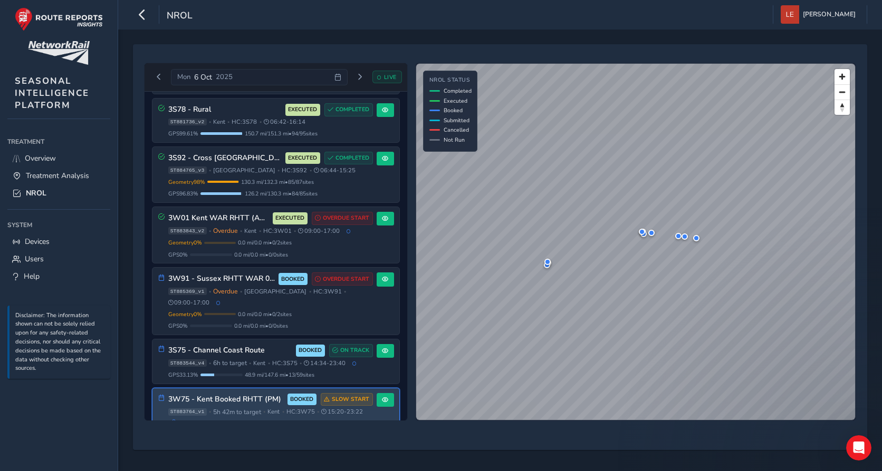
click at [227, 408] on div "ST883764_v1 • 5h 42m to target • [GEOGRAPHIC_DATA] • HC: 3W75 • 15:20 - 23:22" at bounding box center [270, 415] width 205 height 15
click at [230, 408] on span "5h 42m to target" at bounding box center [237, 412] width 48 height 8
click at [241, 395] on h3 "3W75 - Kent Booked RHTT (PM)" at bounding box center [225, 399] width 115 height 9
click at [382, 397] on span at bounding box center [385, 400] width 6 height 6
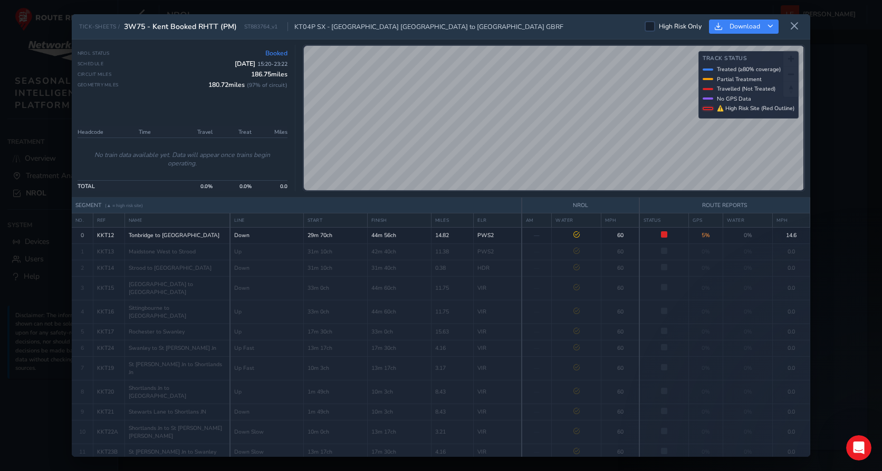
scroll to position [1, 0]
click at [289, 185] on div "NROL Status Booked Schedule [DATE] 15:20 - 23:22 Circuit Miles 186.75 miles Geo…" at bounding box center [187, 118] width 218 height 147
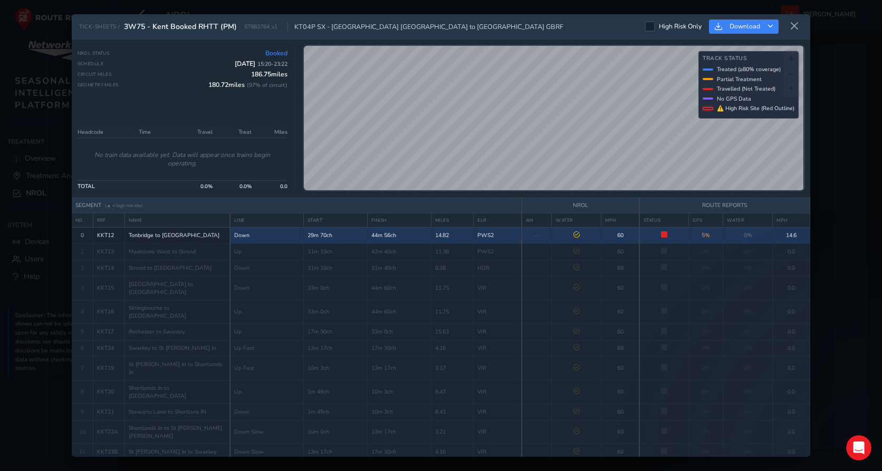
click at [785, 234] on td "14.6" at bounding box center [790, 235] width 37 height 16
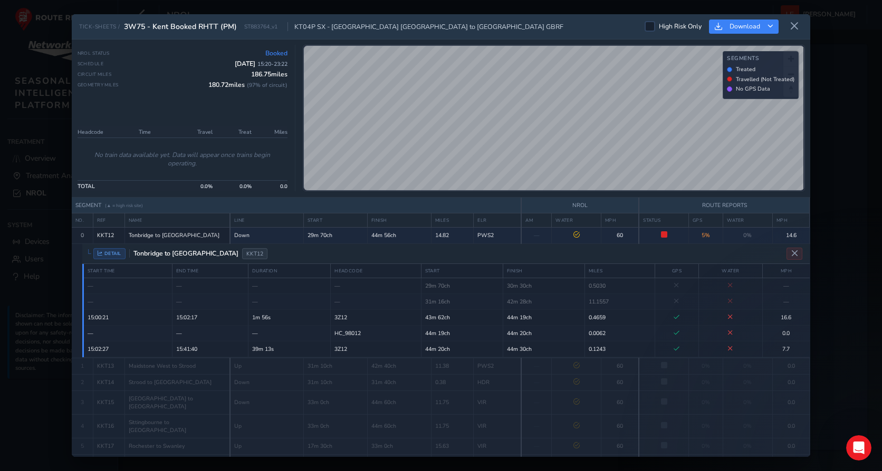
click at [673, 23] on span "High Risk Only" at bounding box center [680, 26] width 43 height 8
click at [650, 26] on input "High Risk Only" at bounding box center [650, 26] width 0 height 0
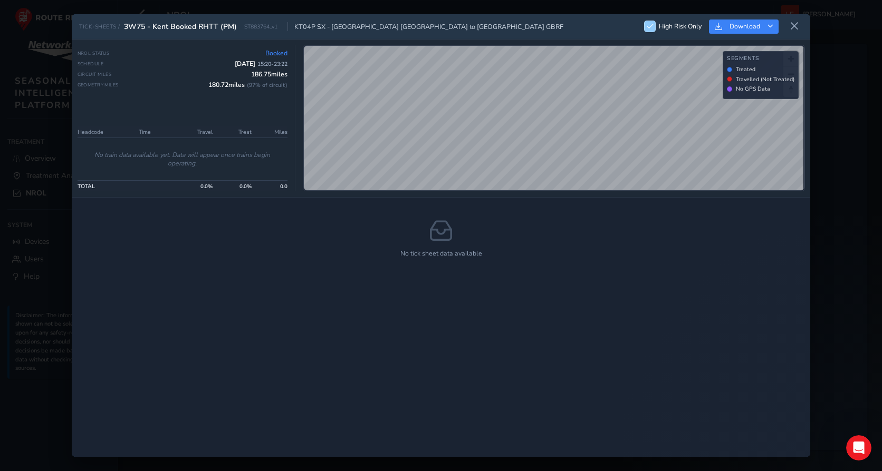
scroll to position [5, 6]
click at [669, 26] on span "High Risk Only" at bounding box center [680, 26] width 43 height 8
click at [644, 21] on input "High Risk Only" at bounding box center [644, 21] width 0 height 0
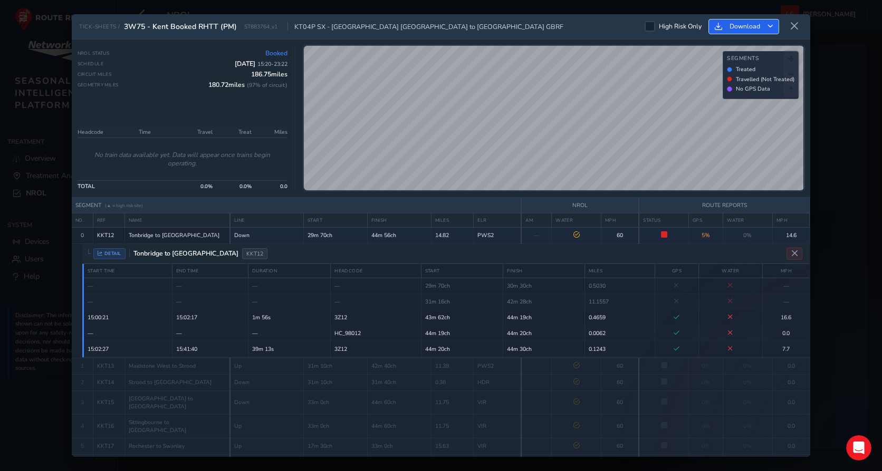
click at [766, 28] on button "Download" at bounding box center [744, 27] width 70 height 14
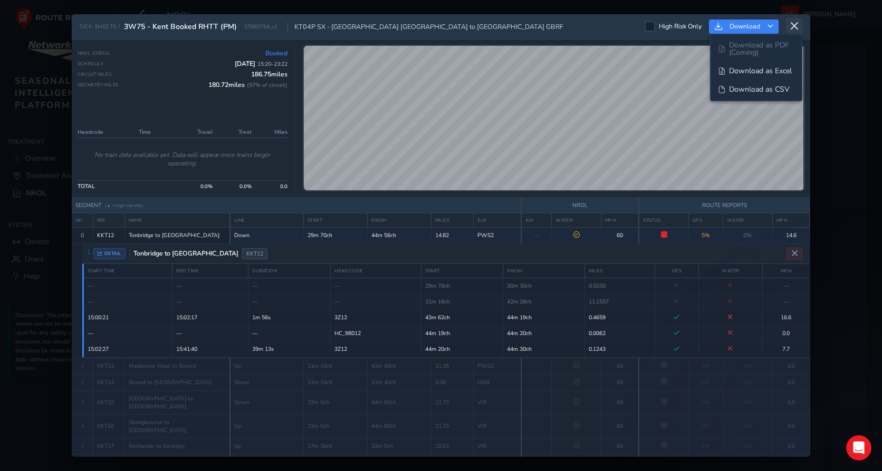
click at [800, 30] on button at bounding box center [794, 26] width 17 height 17
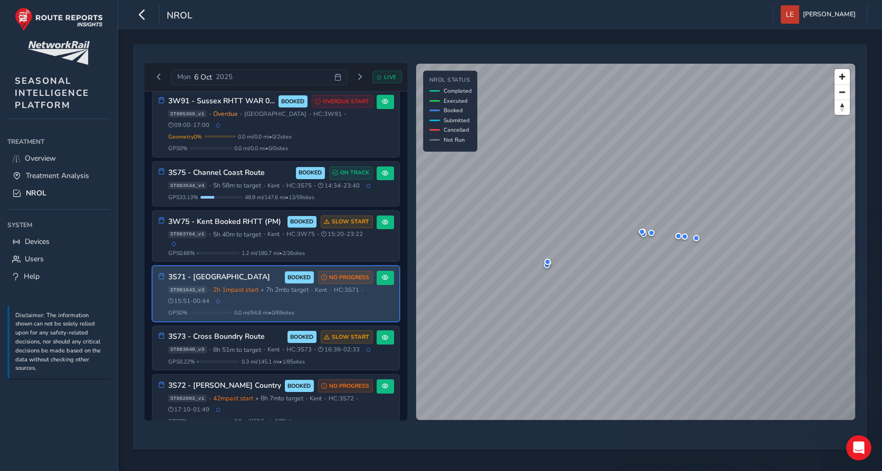
scroll to position [633, 0]
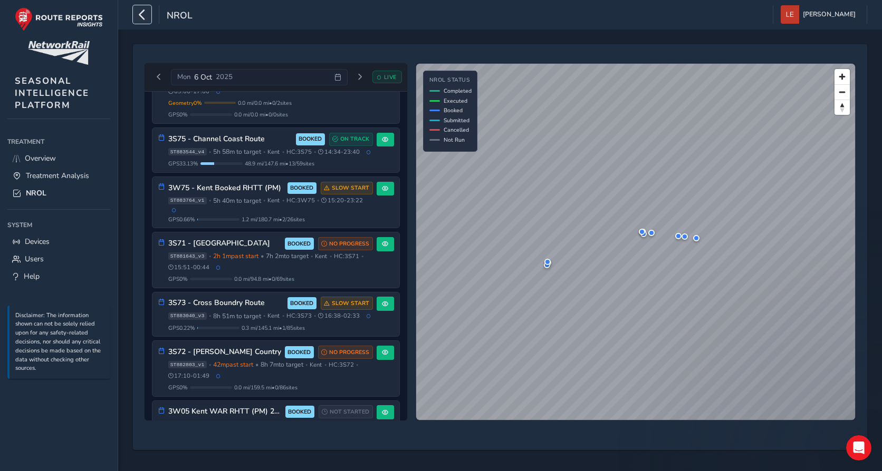
click at [138, 14] on icon "button" at bounding box center [142, 14] width 11 height 18
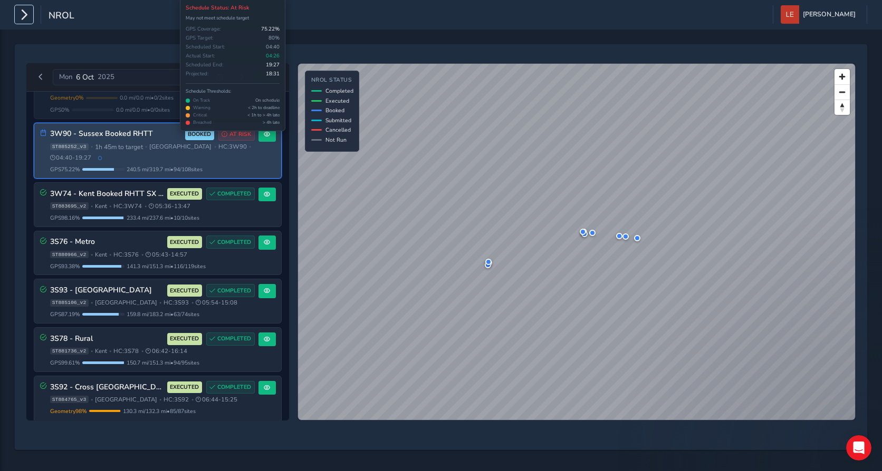
scroll to position [185, 0]
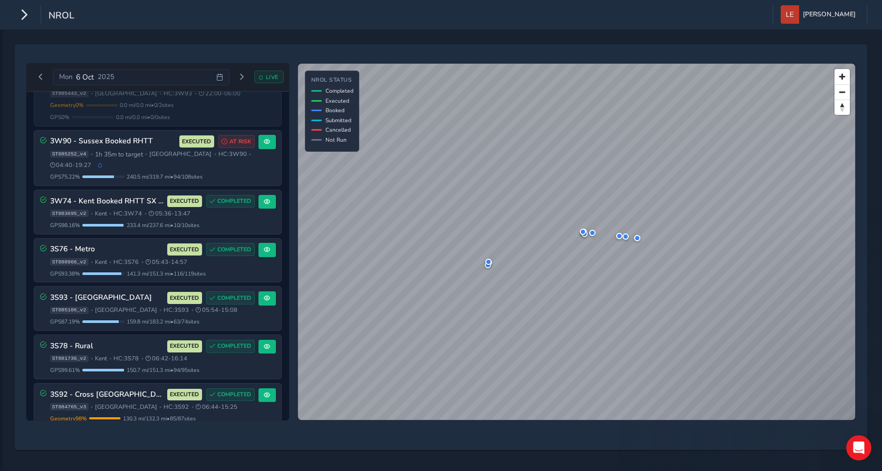
click at [274, 80] on span "LIVE" at bounding box center [272, 77] width 13 height 8
click at [272, 78] on span "LIVE" at bounding box center [272, 77] width 13 height 8
click at [40, 75] on span "Previous day" at bounding box center [40, 77] width 6 height 6
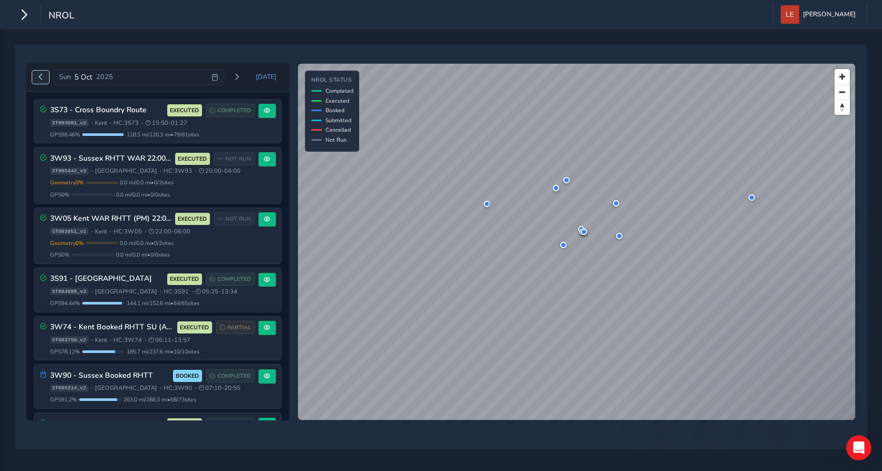
click at [40, 75] on span "Previous day" at bounding box center [40, 77] width 6 height 6
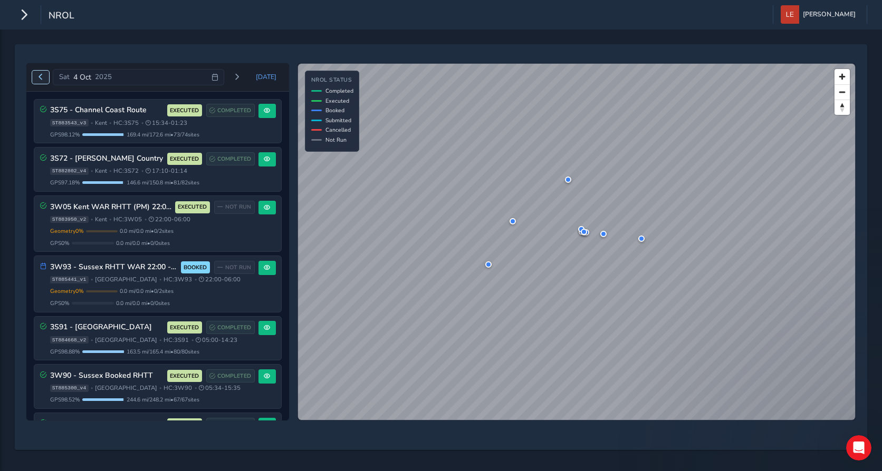
click at [40, 75] on span "Previous day" at bounding box center [40, 77] width 6 height 6
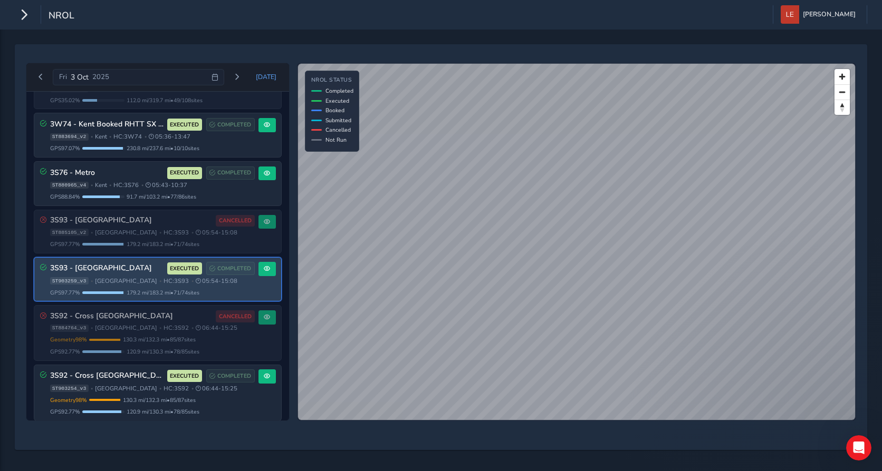
scroll to position [164, 0]
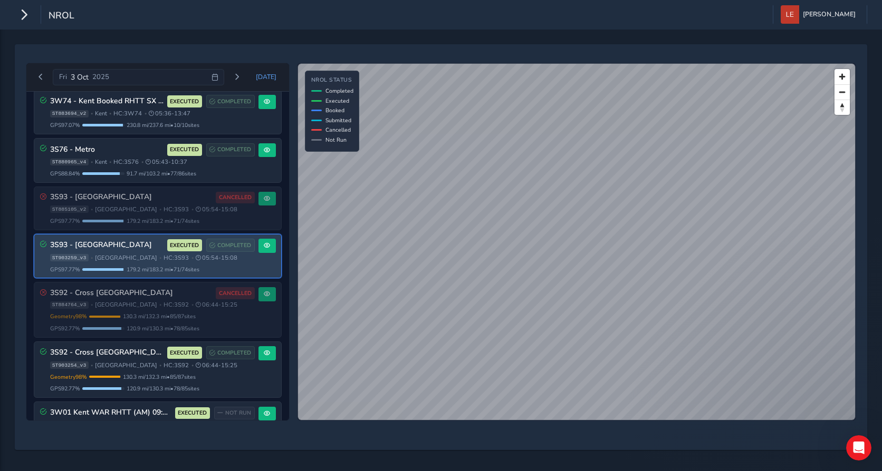
click at [873, 200] on html "NROL [PERSON_NAME] Colour Scheme: Dark Dim Light Logout [DATE] [DATE] 3S73 - Cr…" at bounding box center [441, 235] width 882 height 471
click at [858, 257] on div "[DATE] [DATE] 3S73 - Cross Boundry Route EXECUTED COMPLETED ST883038_v3 • [GEOG…" at bounding box center [440, 242] width 837 height 366
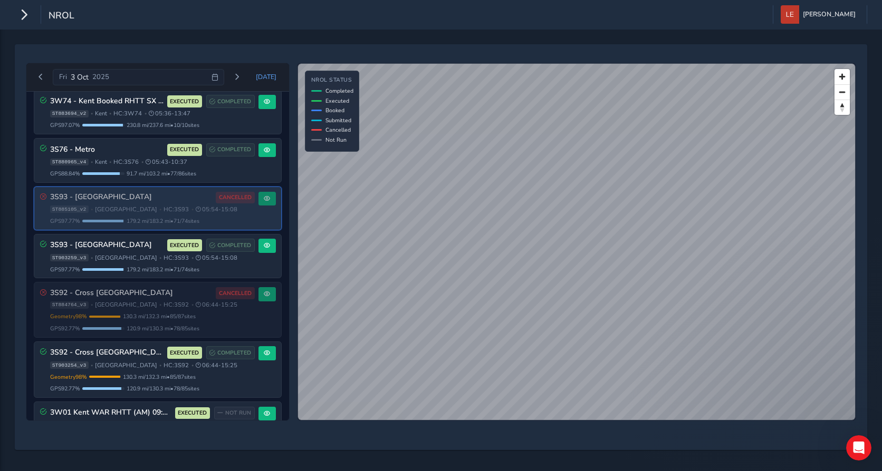
click at [247, 221] on div "[DATE] [DATE] 3S73 - Cross Boundry Route EXECUTED COMPLETED ST883038_v3 • [GEOG…" at bounding box center [440, 242] width 837 height 366
click at [274, 224] on div "[DATE] [DATE] 3S73 - Cross Boundry Route EXECUTED COMPLETED ST883038_v3 • [GEOG…" at bounding box center [440, 242] width 837 height 366
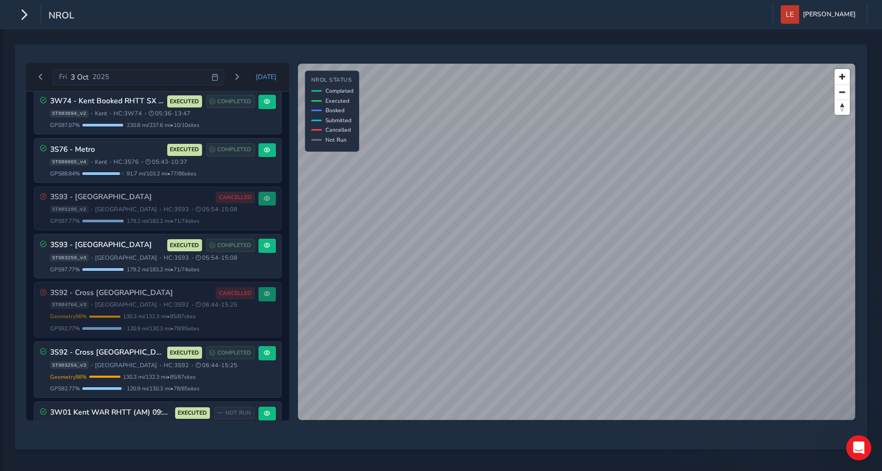
click at [673, 442] on div "[DATE] [DATE] 3S73 - Cross Boundry Route EXECUTED COMPLETED ST883038_v3 • [GEOG…" at bounding box center [440, 247] width 837 height 391
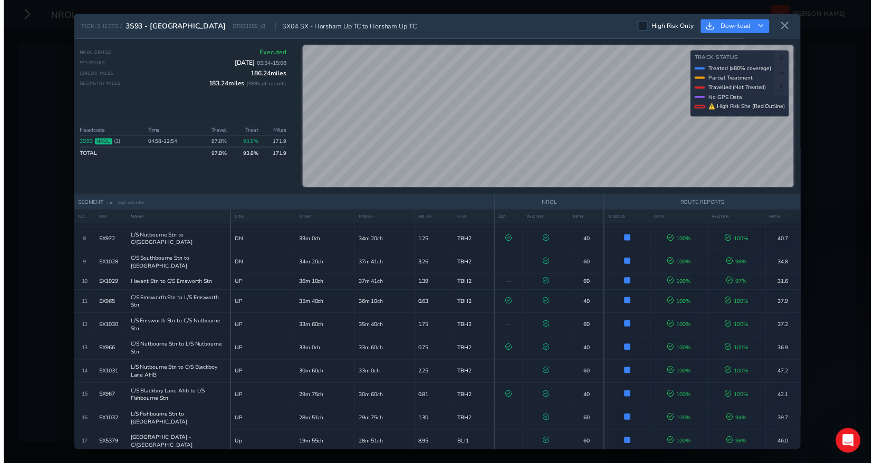
scroll to position [267, 0]
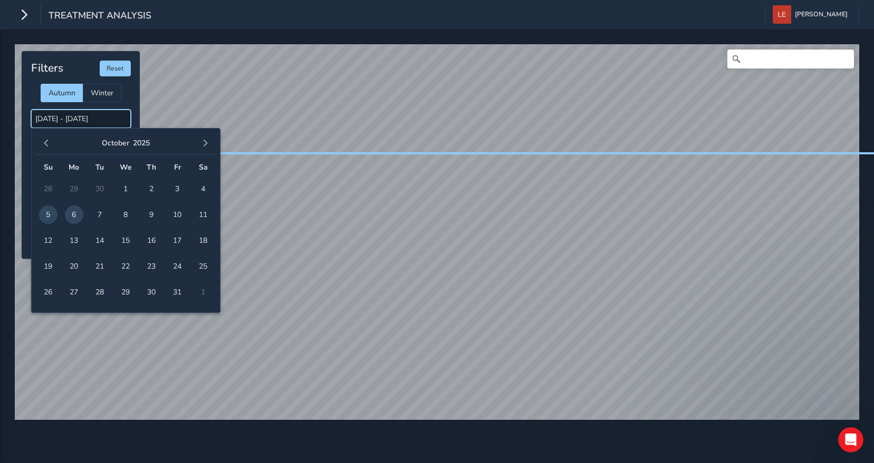
click at [75, 121] on input "[DATE] - [DATE]" at bounding box center [81, 119] width 100 height 18
click at [185, 188] on span "3" at bounding box center [177, 189] width 18 height 18
click at [176, 188] on span "3" at bounding box center [177, 189] width 18 height 18
type input "[DATE] - [DATE]"
